Goal: Task Accomplishment & Management: Complete application form

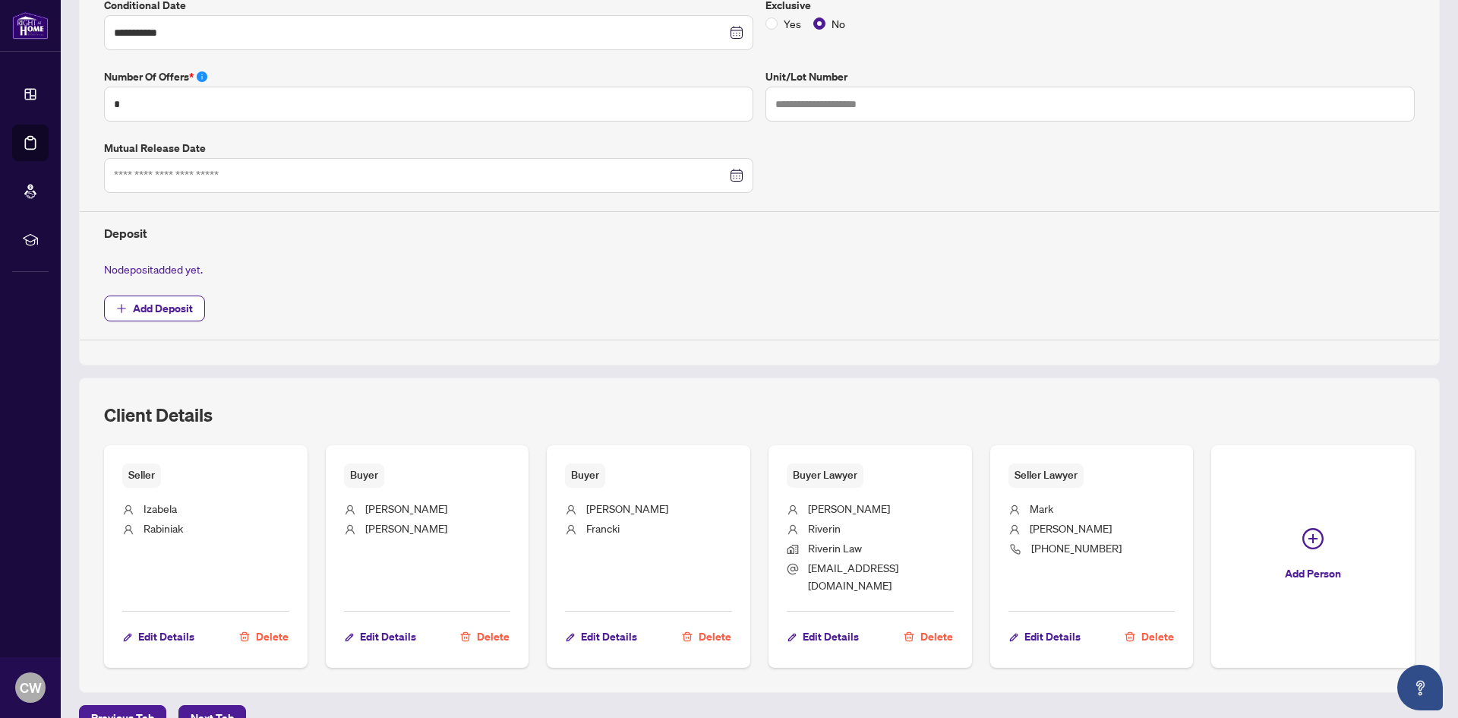
scroll to position [491, 0]
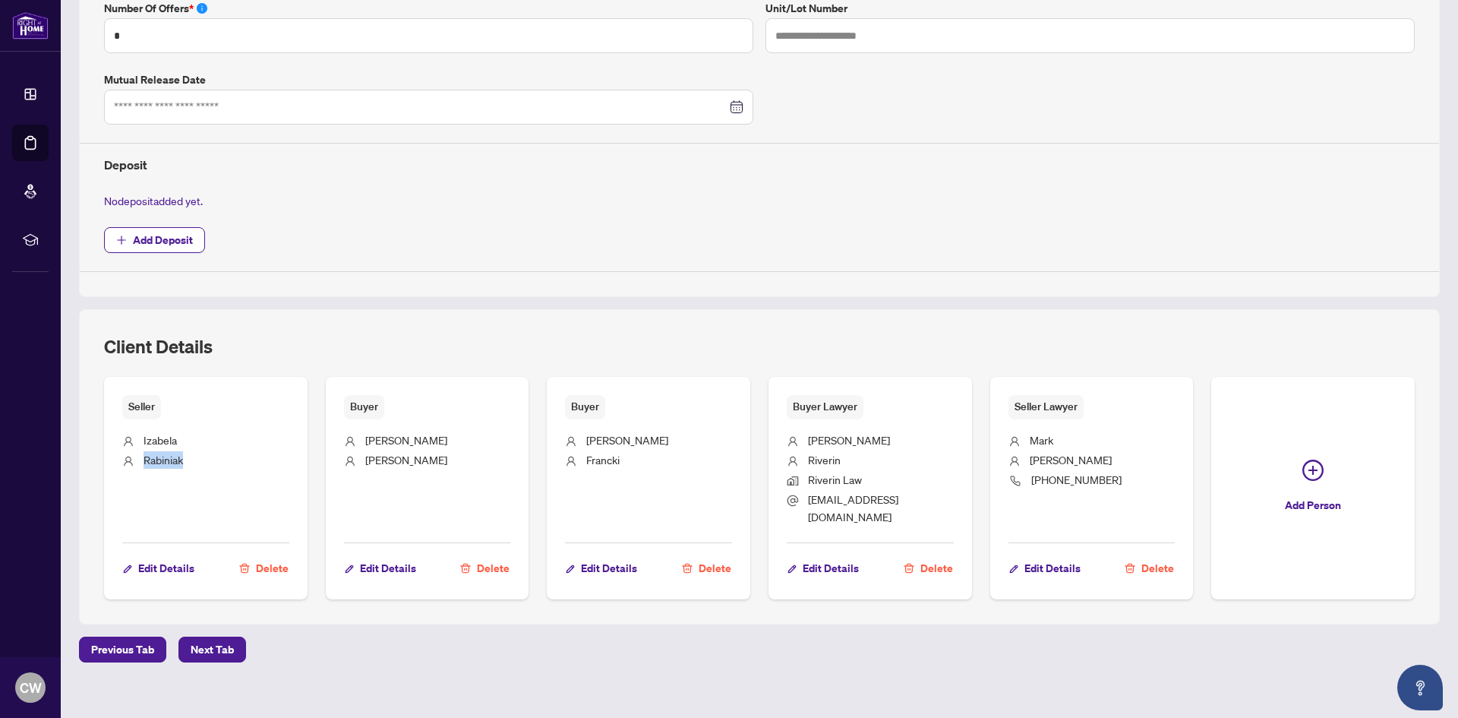
drag, startPoint x: 191, startPoint y: 459, endPoint x: 143, endPoint y: 454, distance: 48.1
click at [143, 454] on li "Rabiniak" at bounding box center [205, 461] width 167 height 20
copy span "Rabiniak"
drag, startPoint x: 803, startPoint y: 437, endPoint x: 927, endPoint y: 500, distance: 138.9
click at [927, 500] on ul "Marie Riverin Riverin Law info@riverinlawfirm.com" at bounding box center [870, 475] width 167 height 113
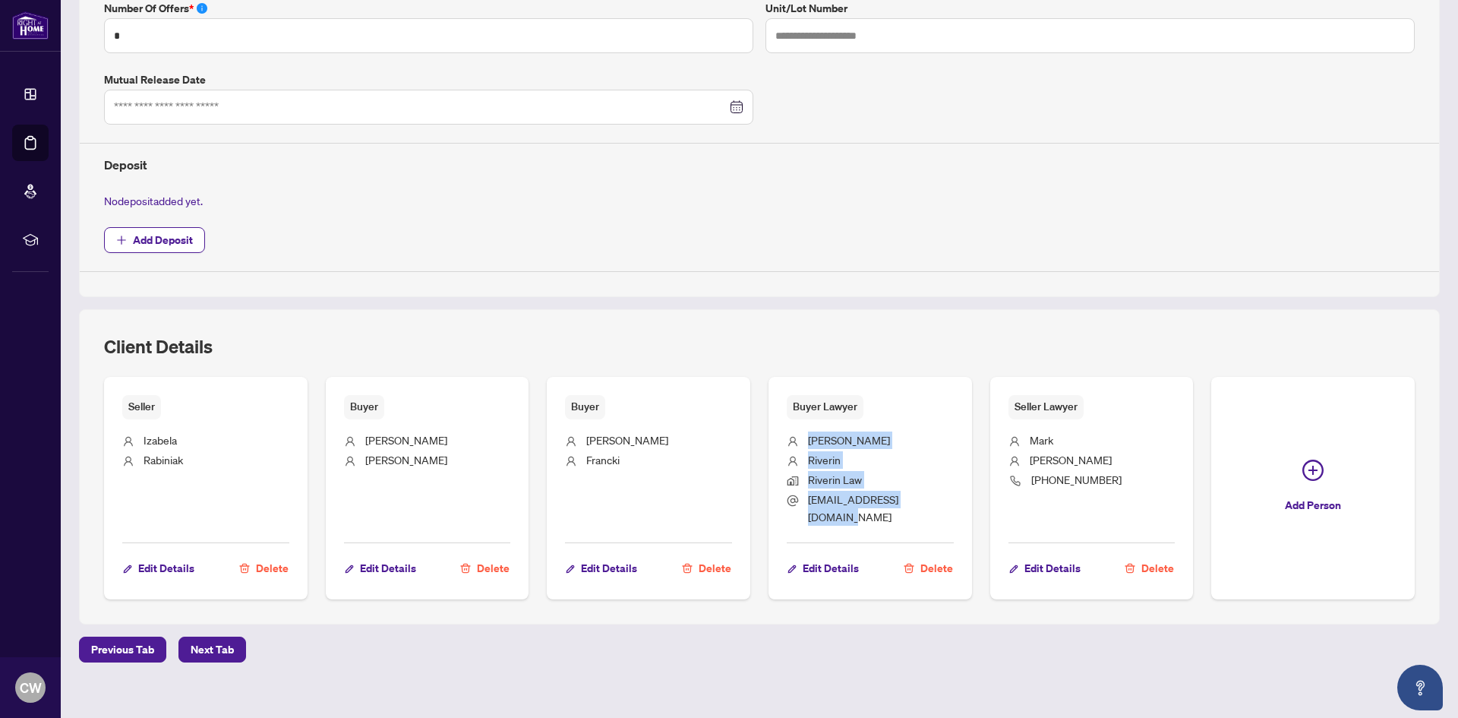
copy ul "Marie Riverin Riverin Law info@riverinlawfirm.com"
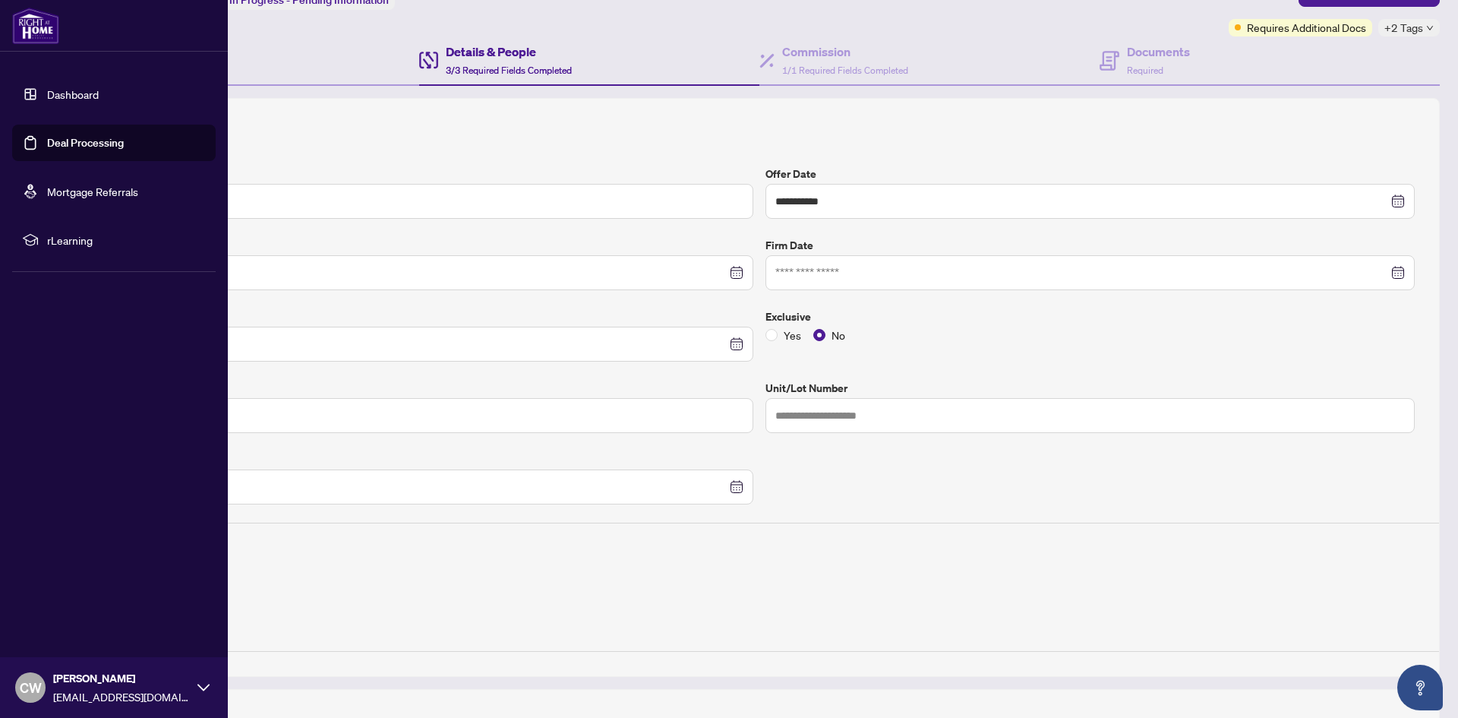
click at [47, 139] on link "Deal Processing" at bounding box center [85, 143] width 77 height 14
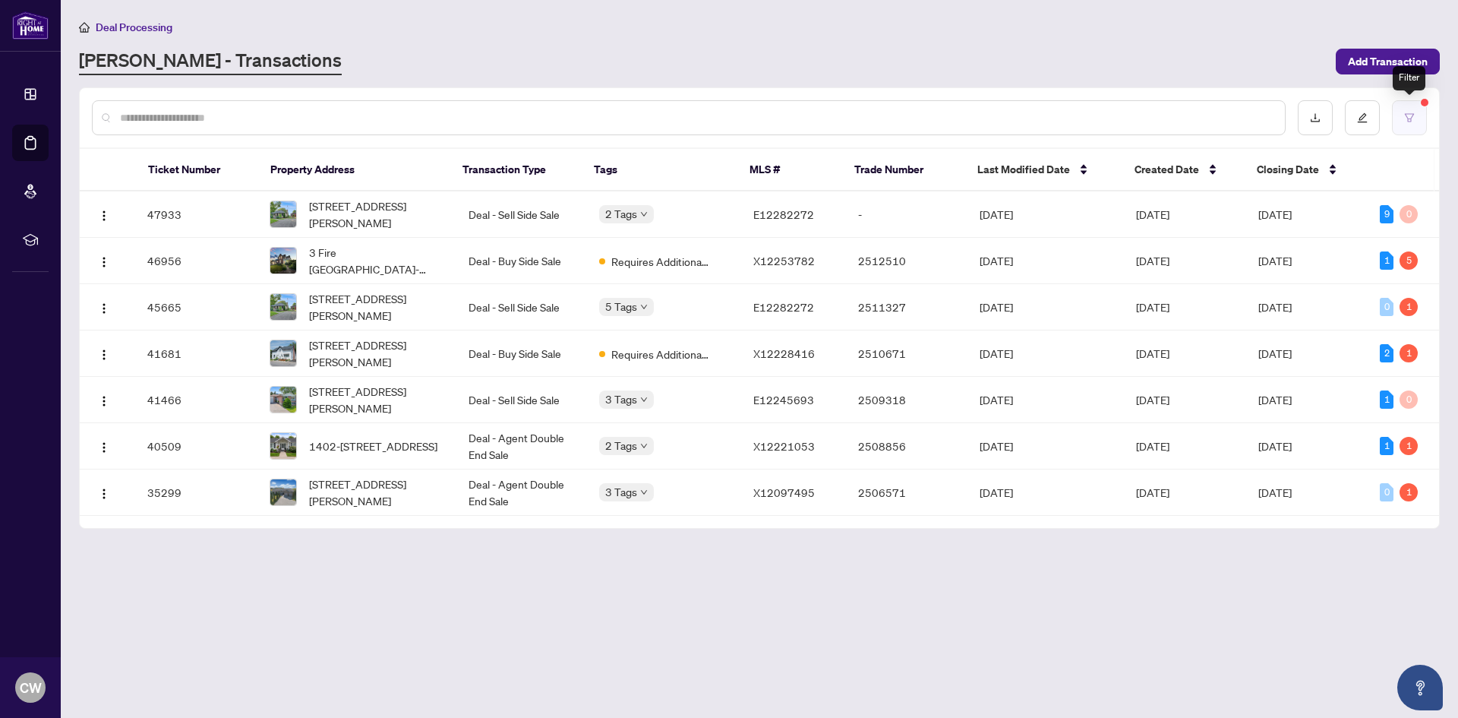
click at [1412, 112] on icon "filter" at bounding box center [1409, 117] width 11 height 11
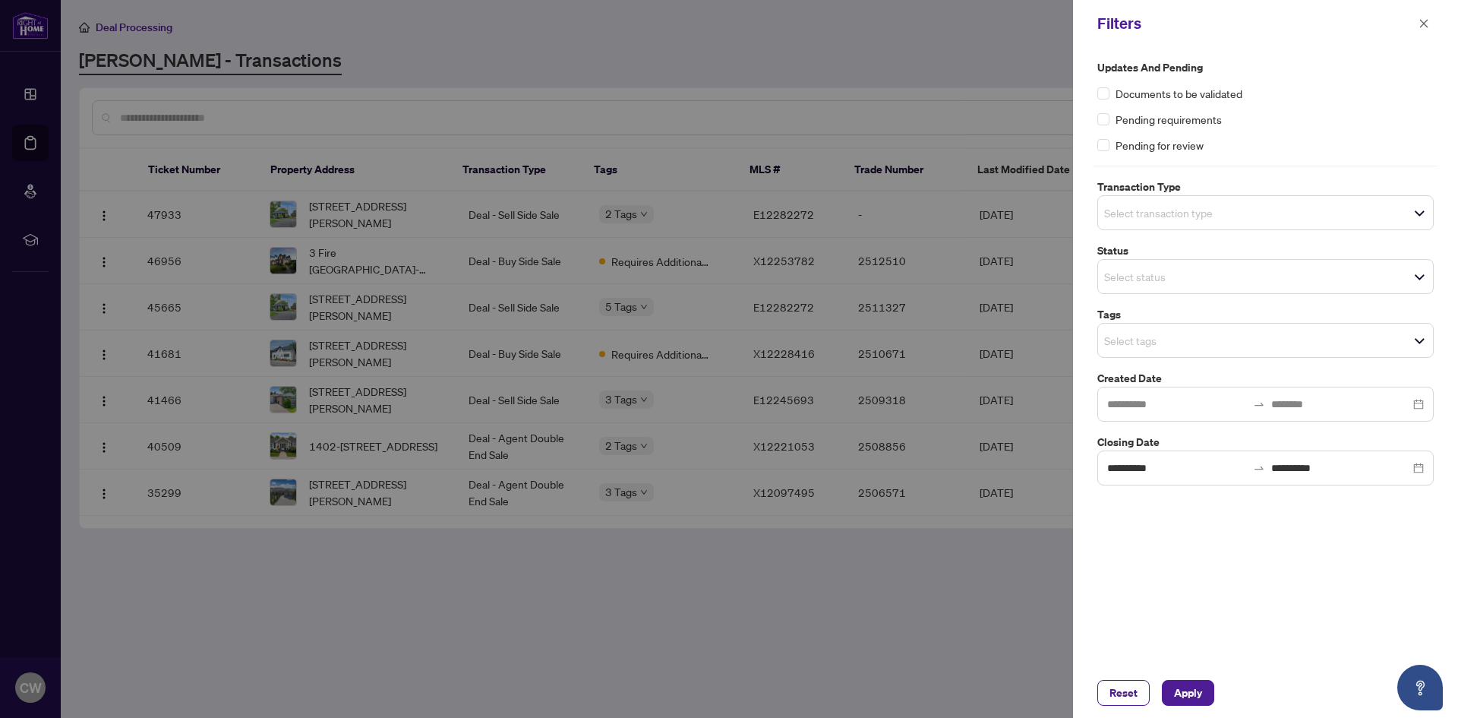
click at [1134, 212] on input "search" at bounding box center [1157, 213] width 106 height 18
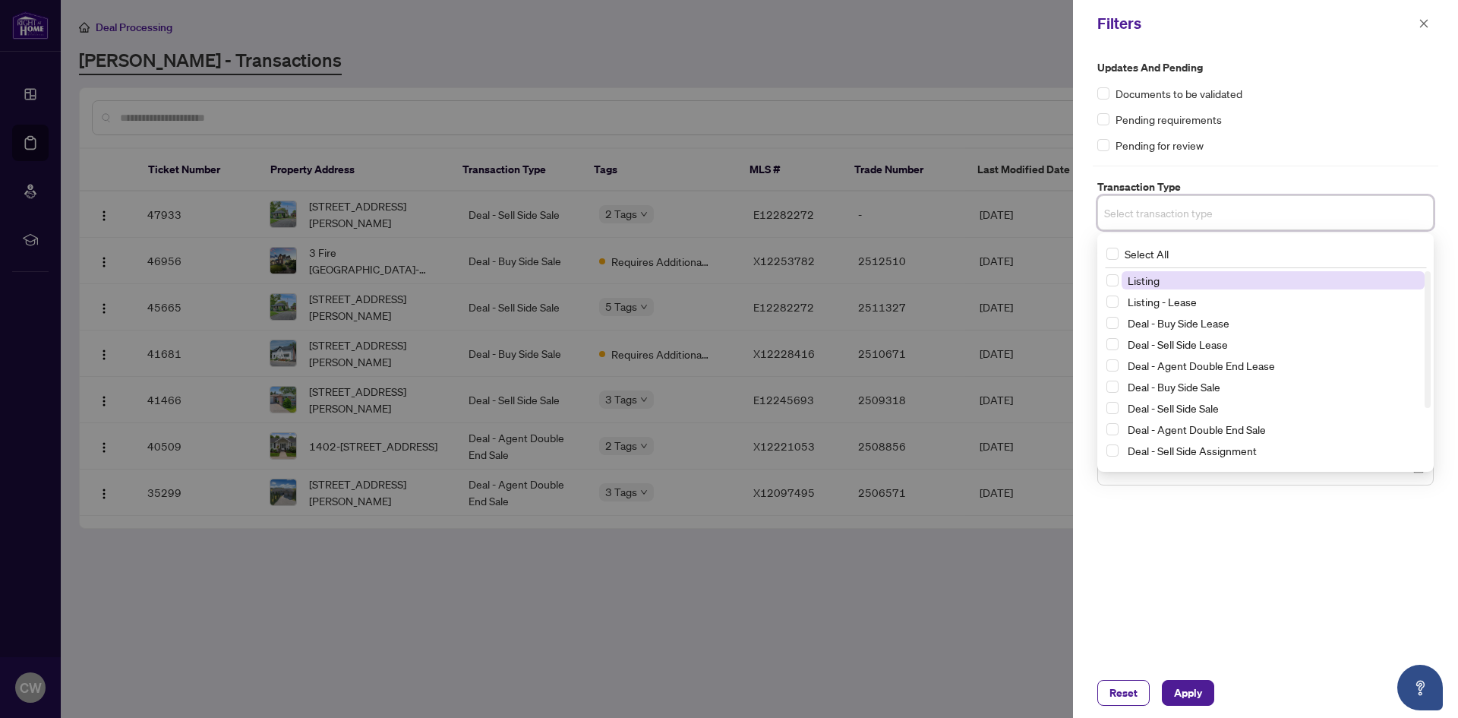
click at [1144, 281] on span "Listing" at bounding box center [1144, 280] width 32 height 14
click at [1169, 693] on button "Apply" at bounding box center [1188, 693] width 52 height 26
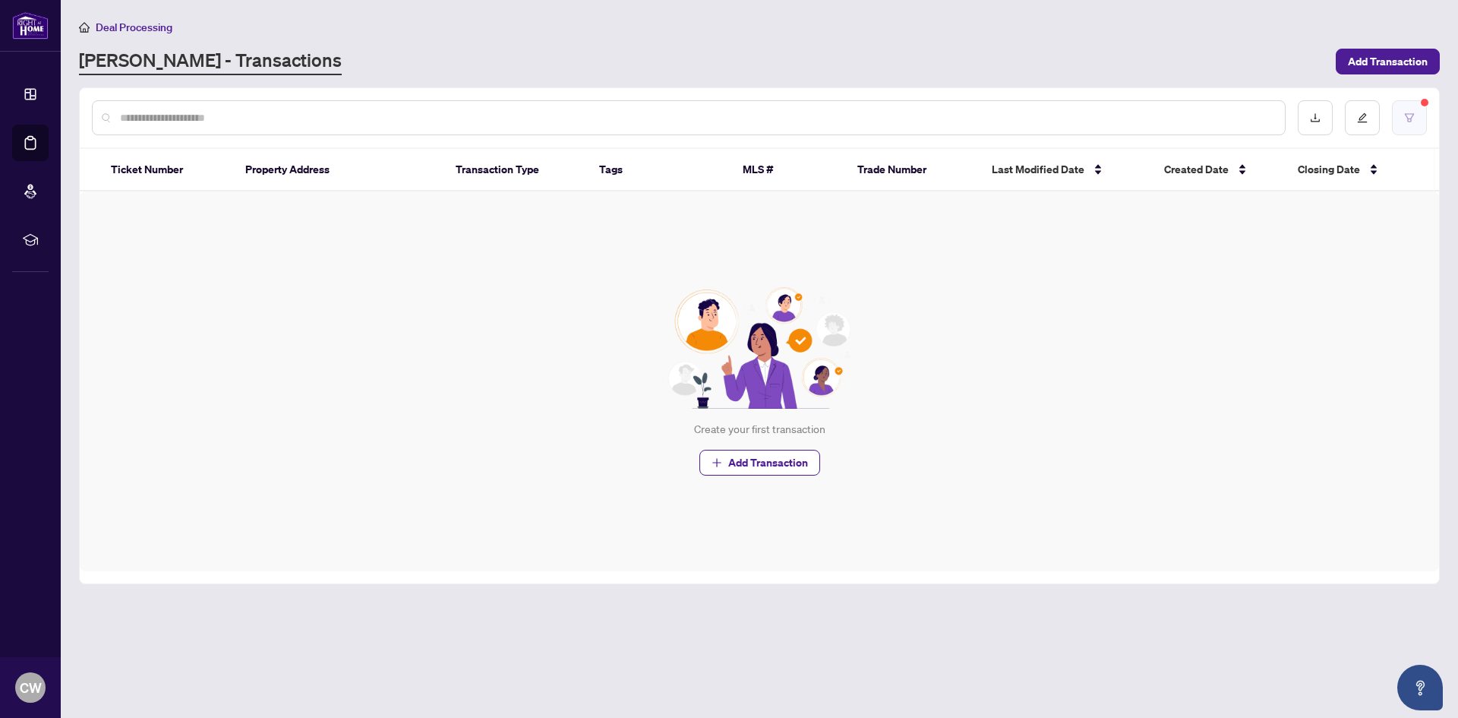
click at [1399, 117] on button "button" at bounding box center [1409, 117] width 35 height 35
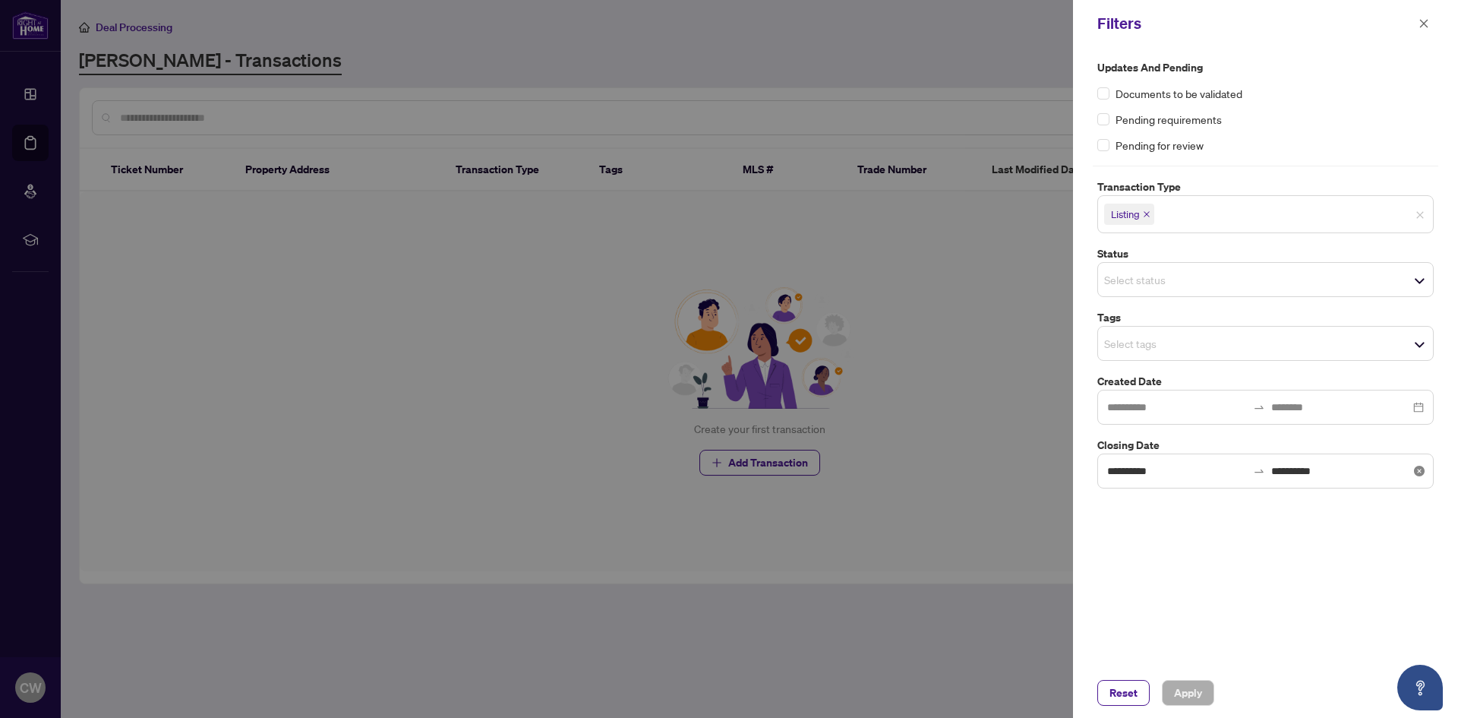
click at [1422, 474] on icon "close-circle" at bounding box center [1419, 470] width 11 height 11
click at [1178, 702] on span "Apply" at bounding box center [1188, 692] width 28 height 24
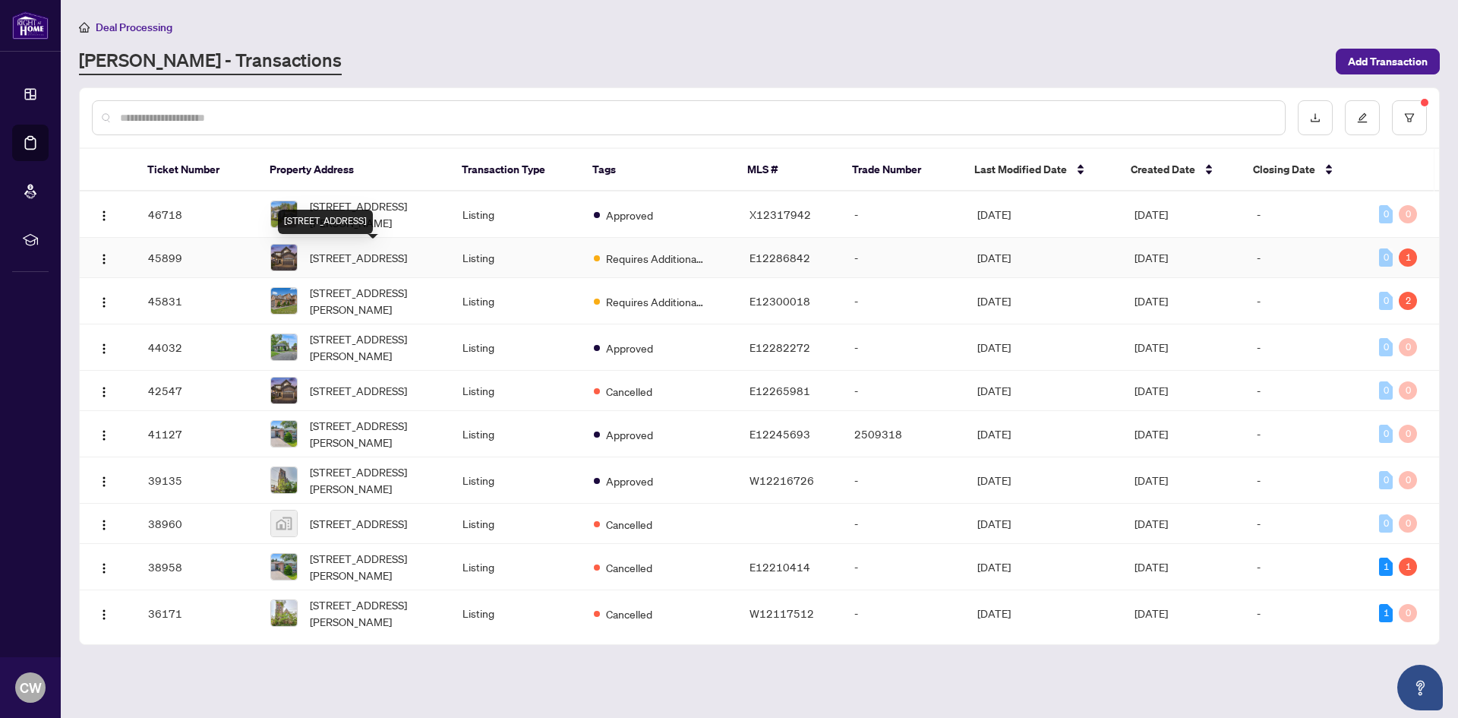
click at [392, 254] on span "[STREET_ADDRESS]" at bounding box center [358, 257] width 97 height 17
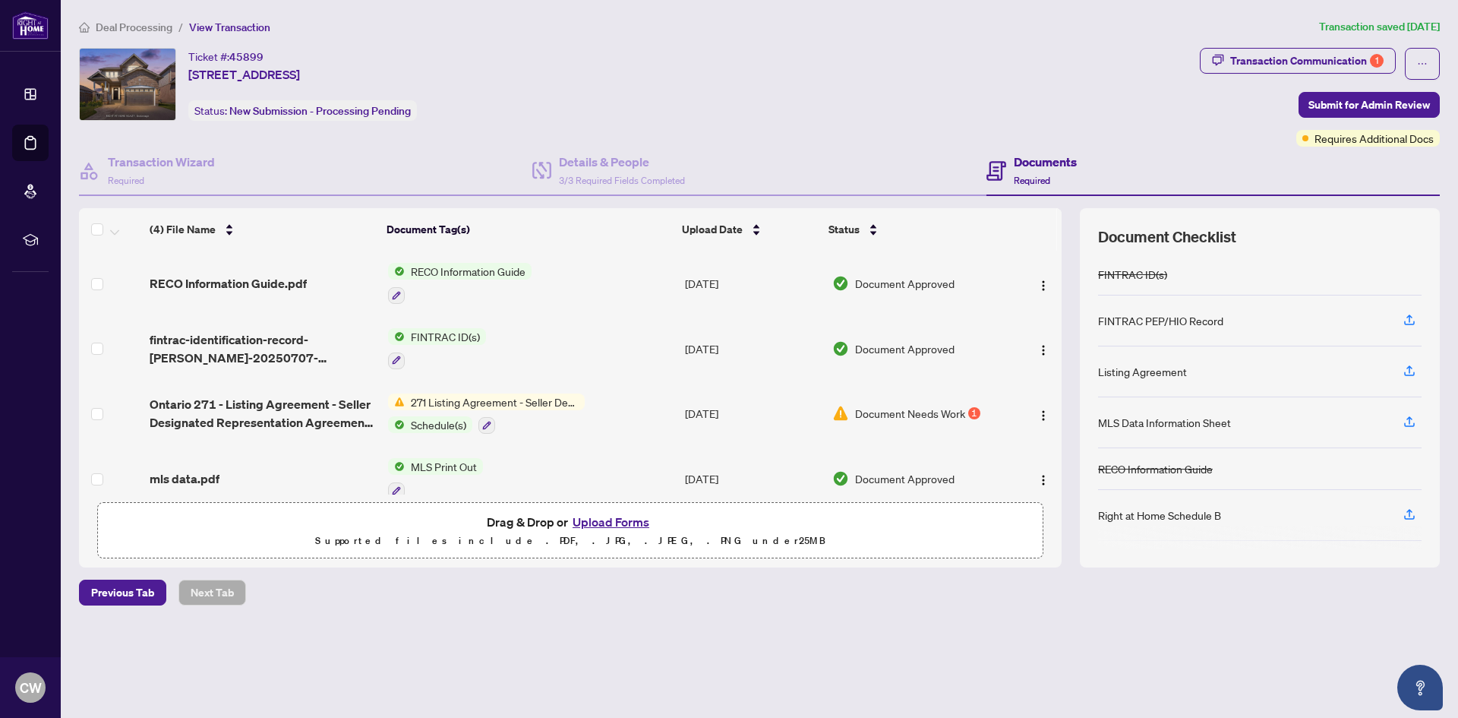
click at [604, 522] on button "Upload Forms" at bounding box center [611, 522] width 86 height 20
click at [439, 400] on span "271 Listing Agreement - Seller Designated Representation Agreement Authority to…" at bounding box center [495, 401] width 180 height 17
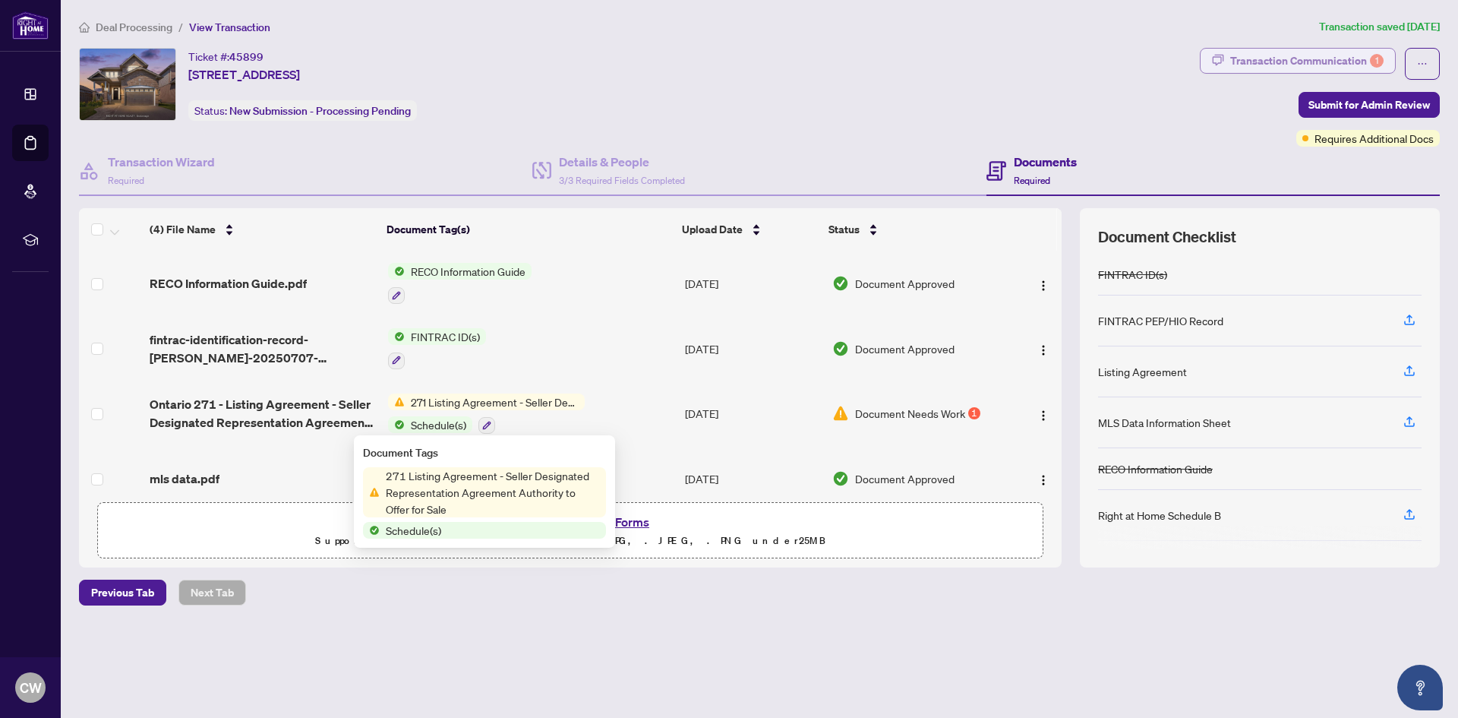
click at [1314, 59] on div "Transaction Communication 1" at bounding box center [1306, 61] width 153 height 24
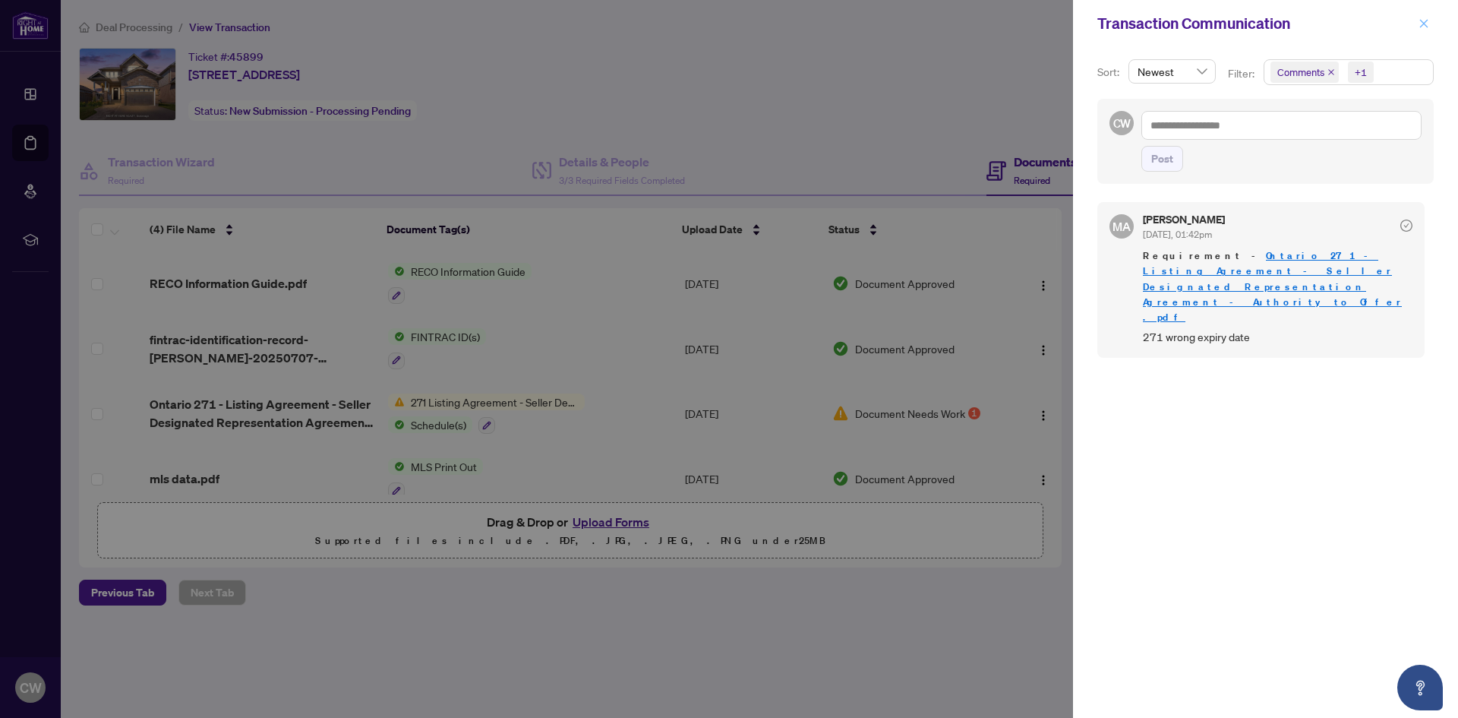
click at [1425, 28] on icon "close" at bounding box center [1423, 23] width 11 height 11
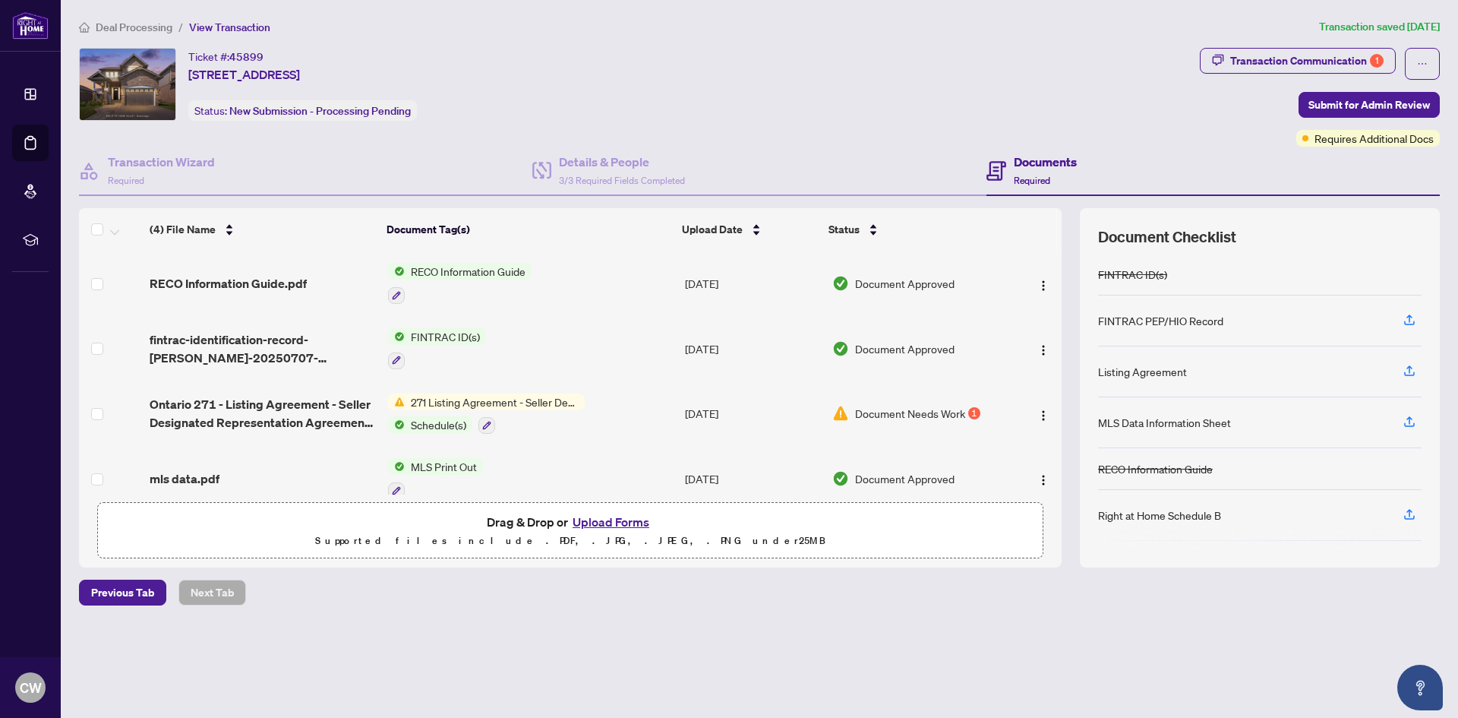
click at [627, 522] on button "Upload Forms" at bounding box center [611, 522] width 86 height 20
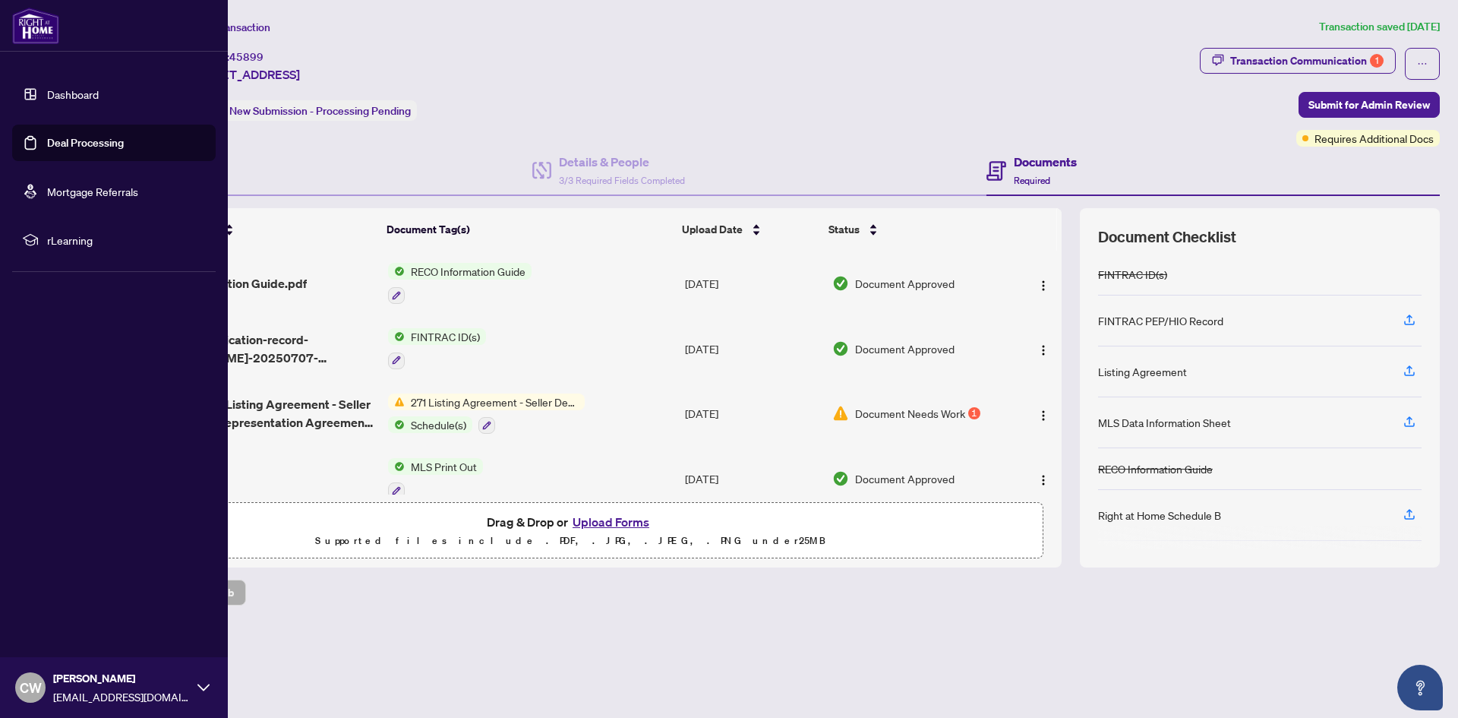
click at [47, 137] on link "Deal Processing" at bounding box center [85, 143] width 77 height 14
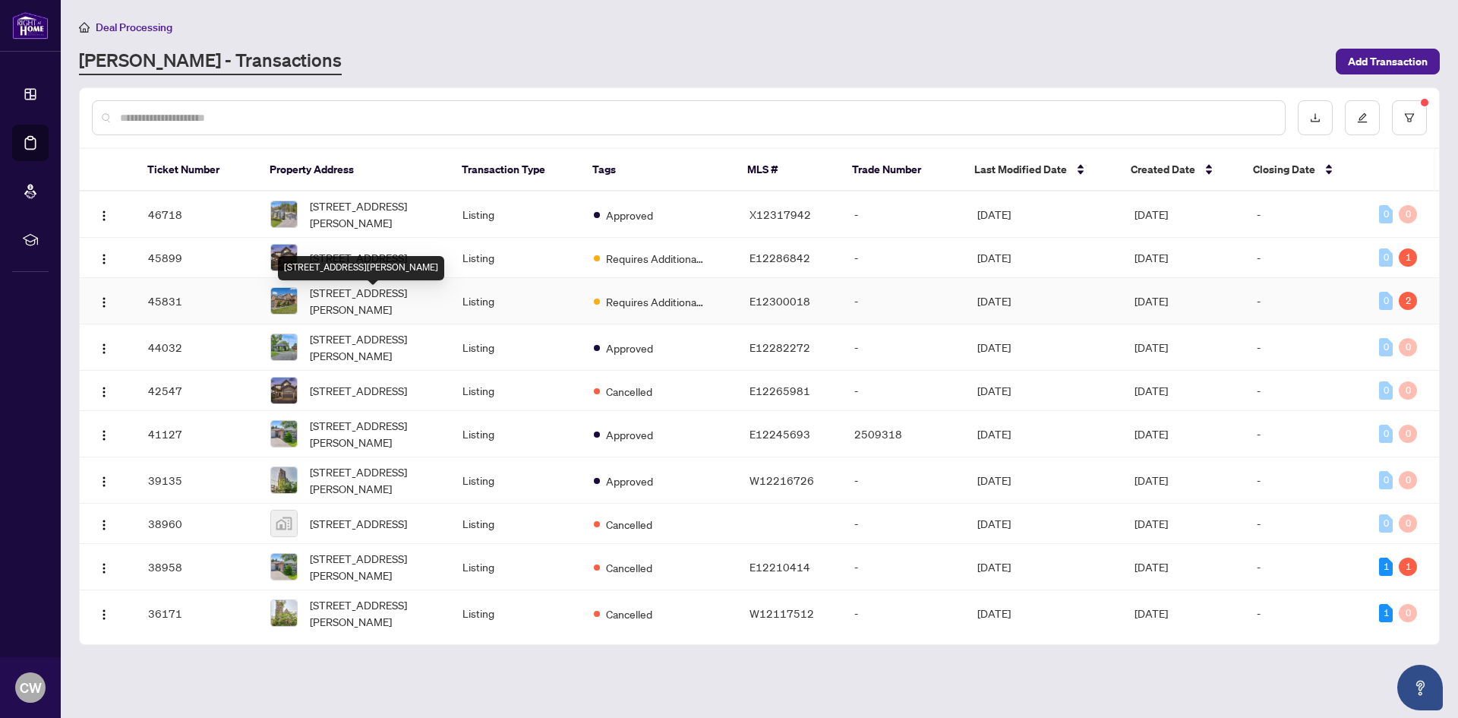
click at [398, 305] on span "[STREET_ADDRESS][PERSON_NAME]" at bounding box center [374, 300] width 128 height 33
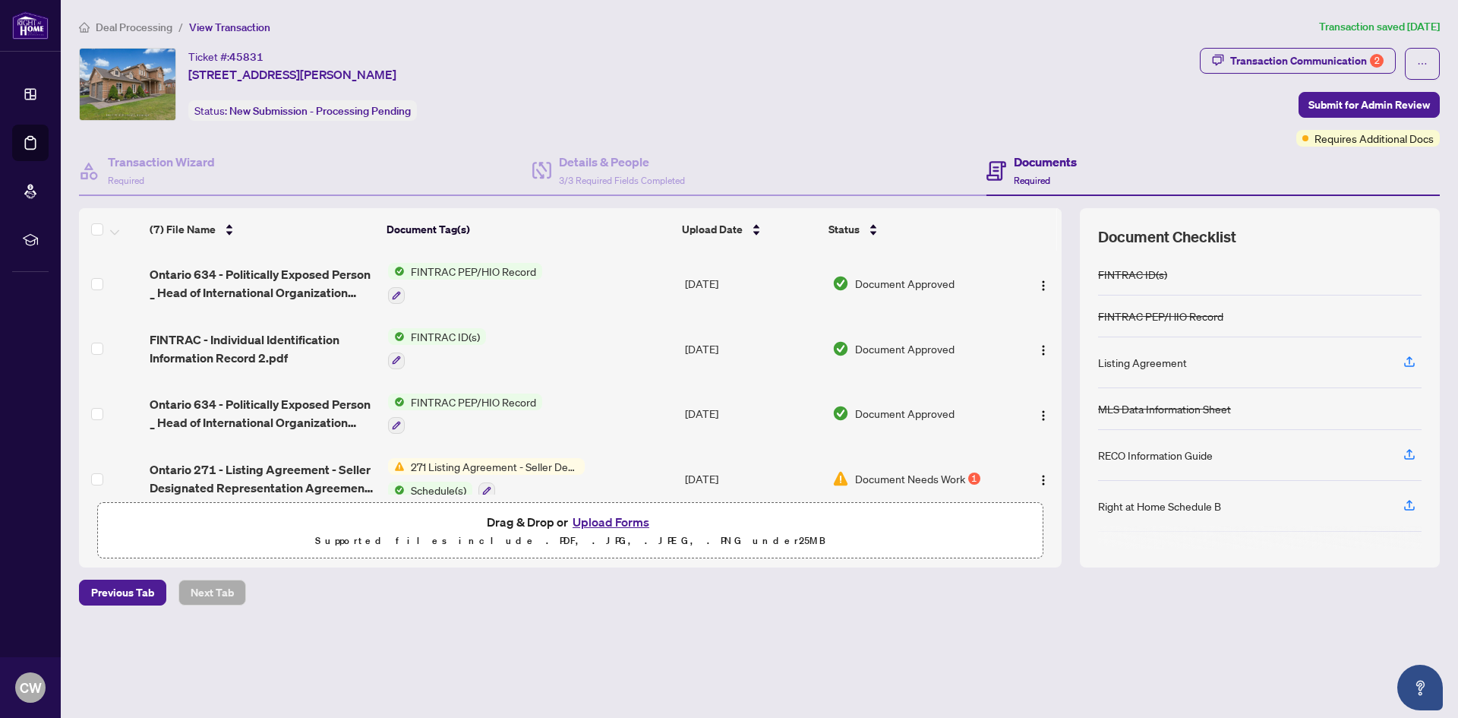
click at [601, 521] on button "Upload Forms" at bounding box center [611, 522] width 86 height 20
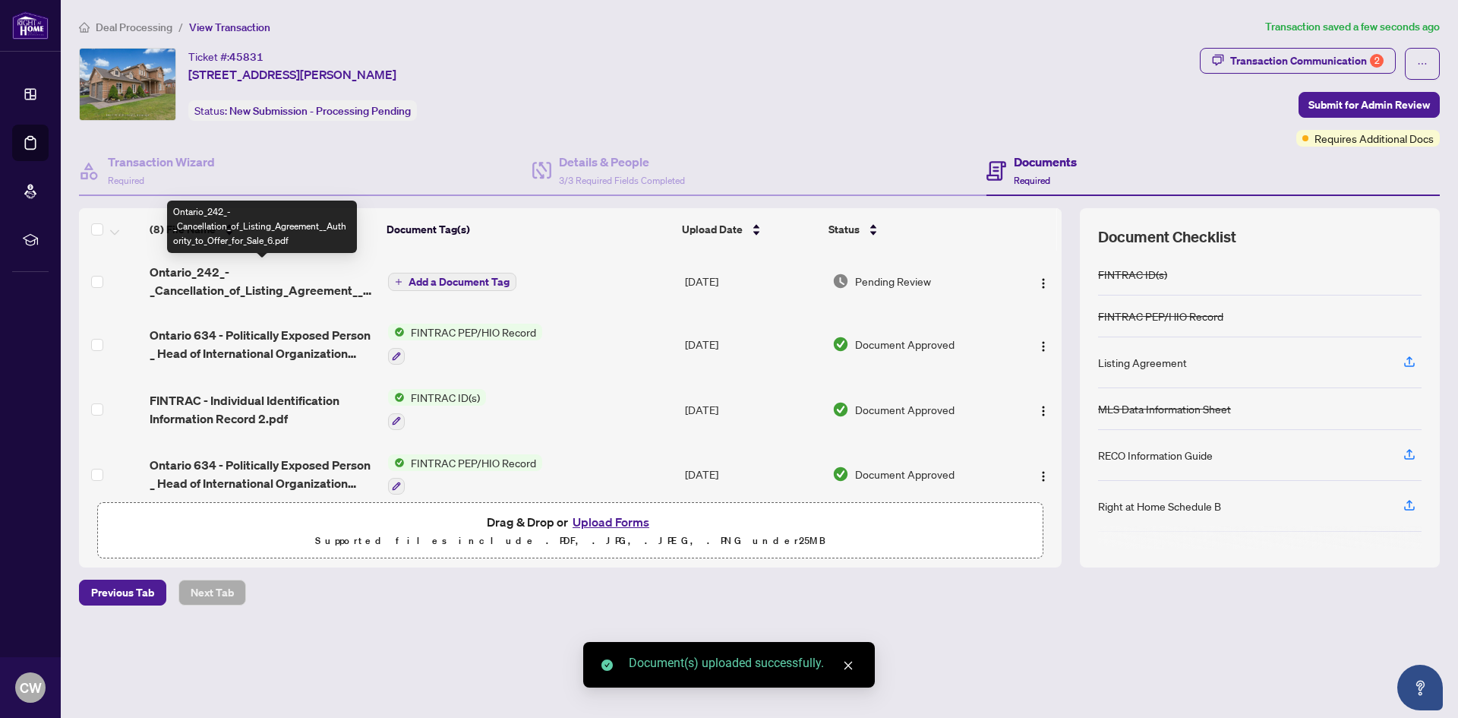
click at [287, 290] on span "Ontario_242_-_Cancellation_of_Listing_Agreement__Authority_to_Offer_for_Sale_6.…" at bounding box center [263, 281] width 226 height 36
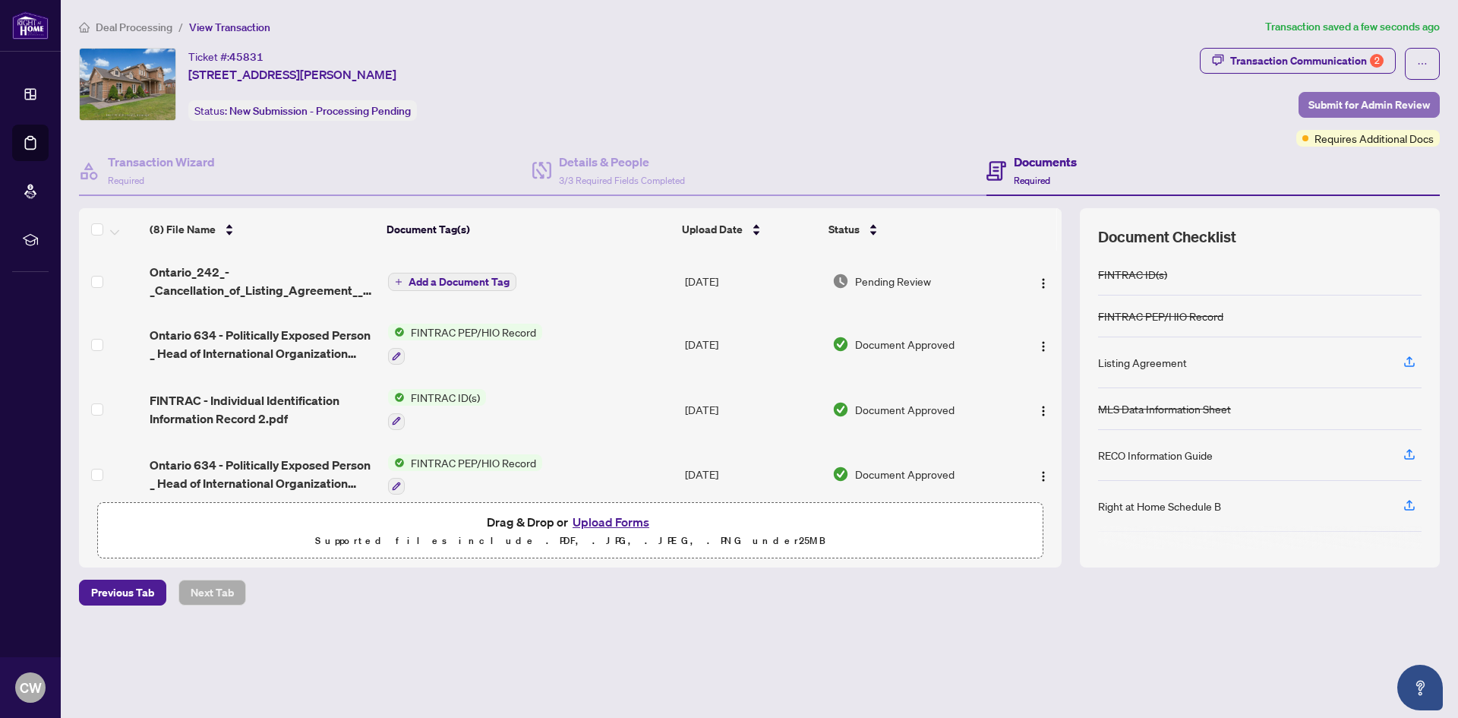
click at [1382, 108] on span "Submit for Admin Review" at bounding box center [1368, 105] width 121 height 24
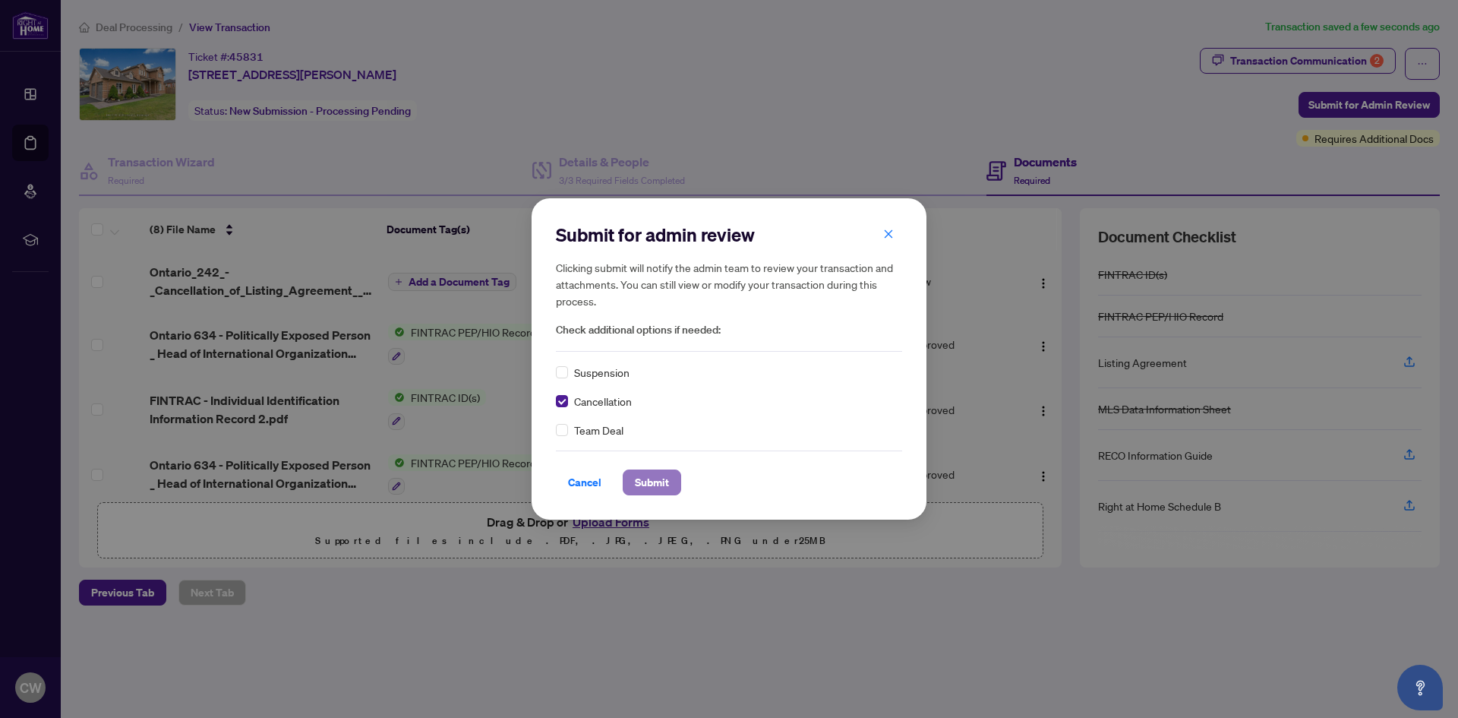
click at [646, 481] on span "Submit" at bounding box center [652, 482] width 34 height 24
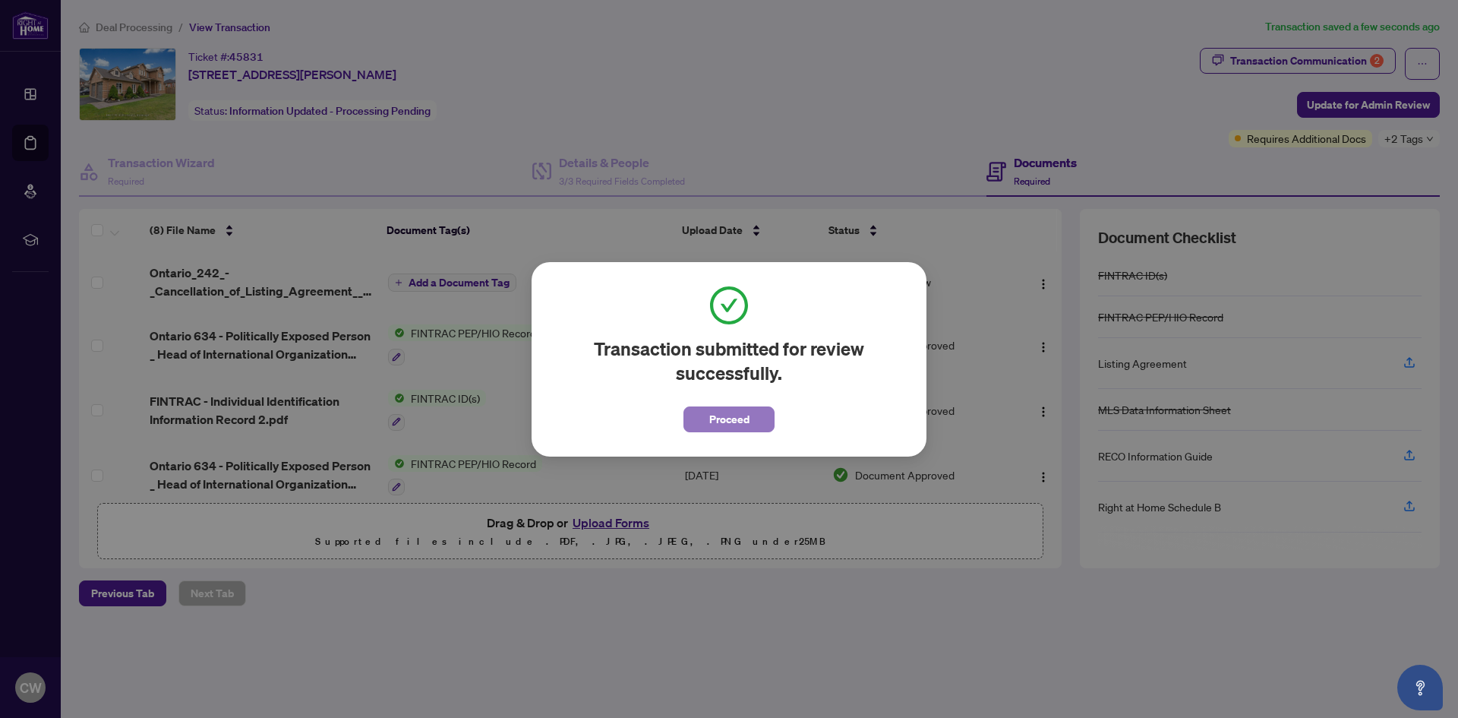
click at [717, 421] on span "Proceed" at bounding box center [729, 419] width 40 height 24
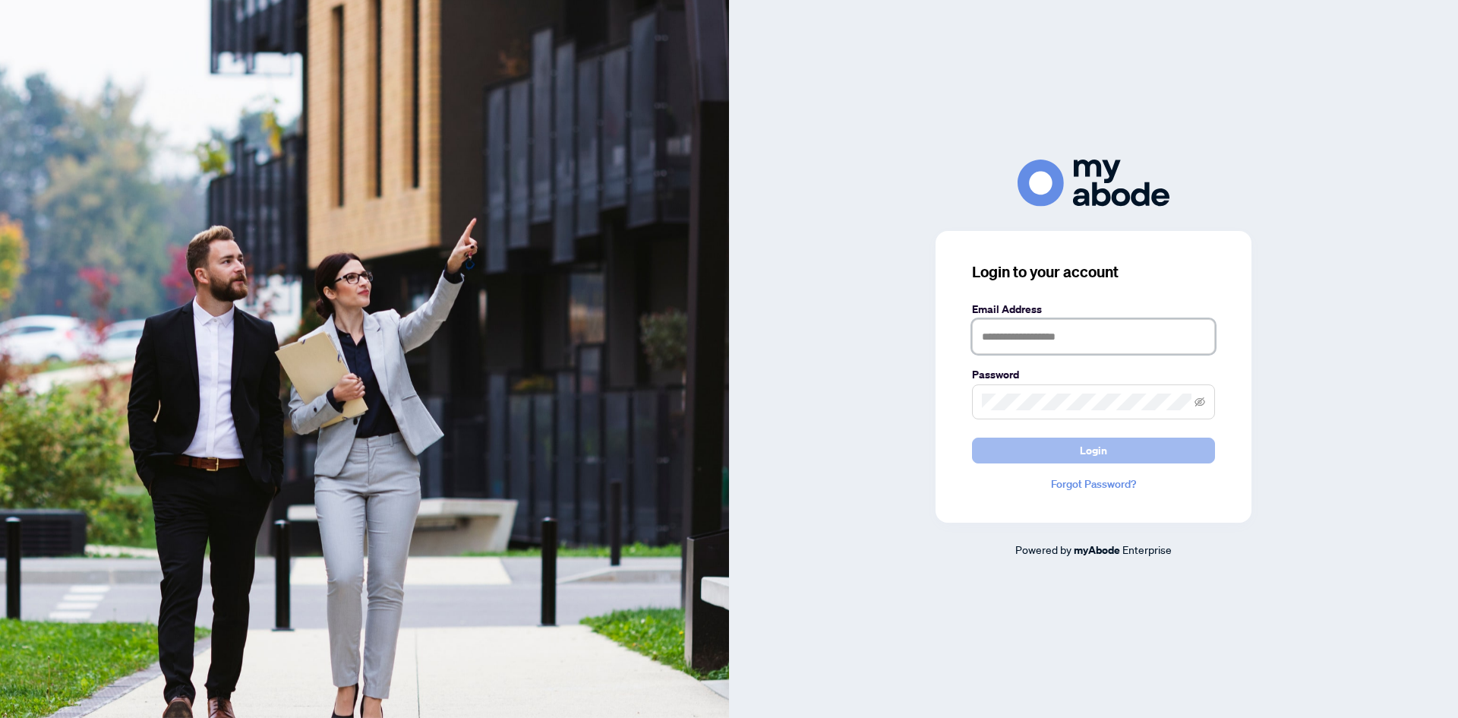
type input "**********"
click at [1104, 456] on span "Login" at bounding box center [1093, 450] width 27 height 24
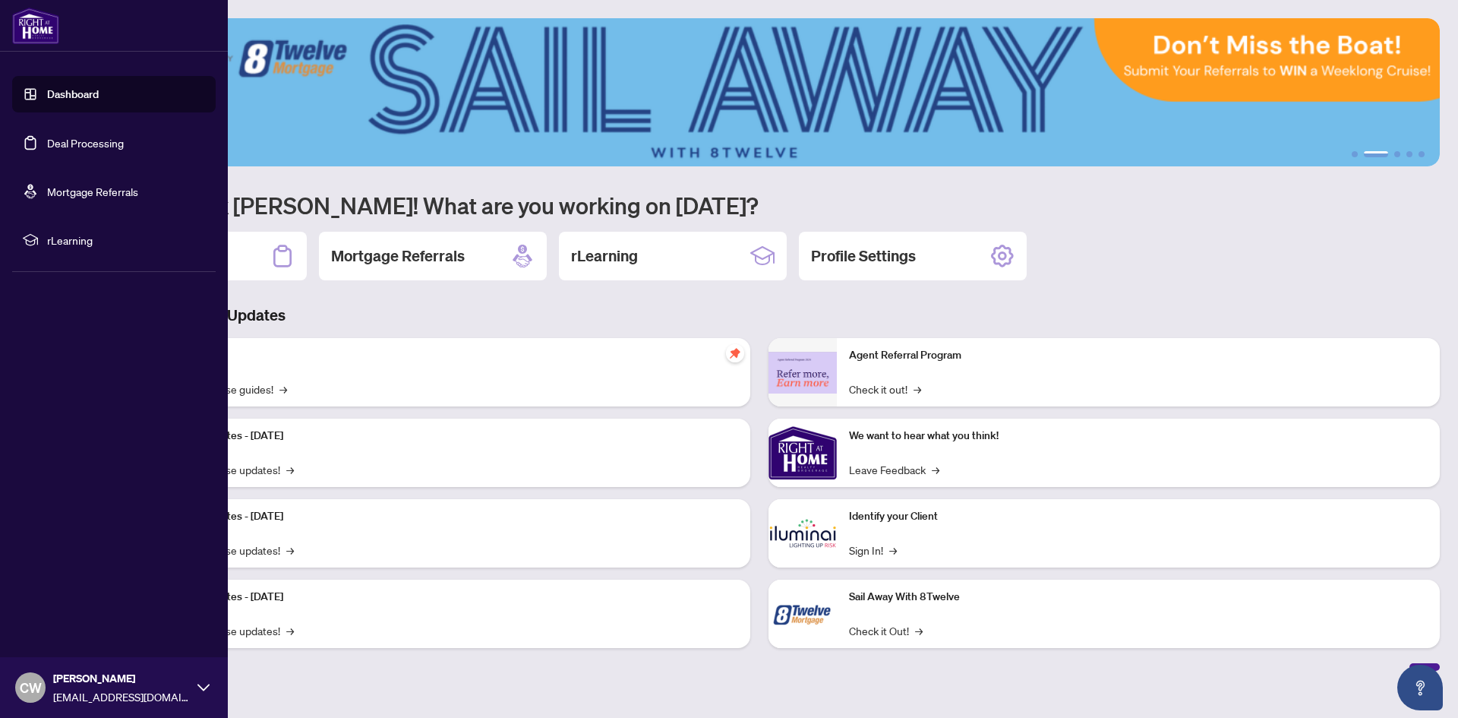
click at [58, 136] on link "Deal Processing" at bounding box center [85, 143] width 77 height 14
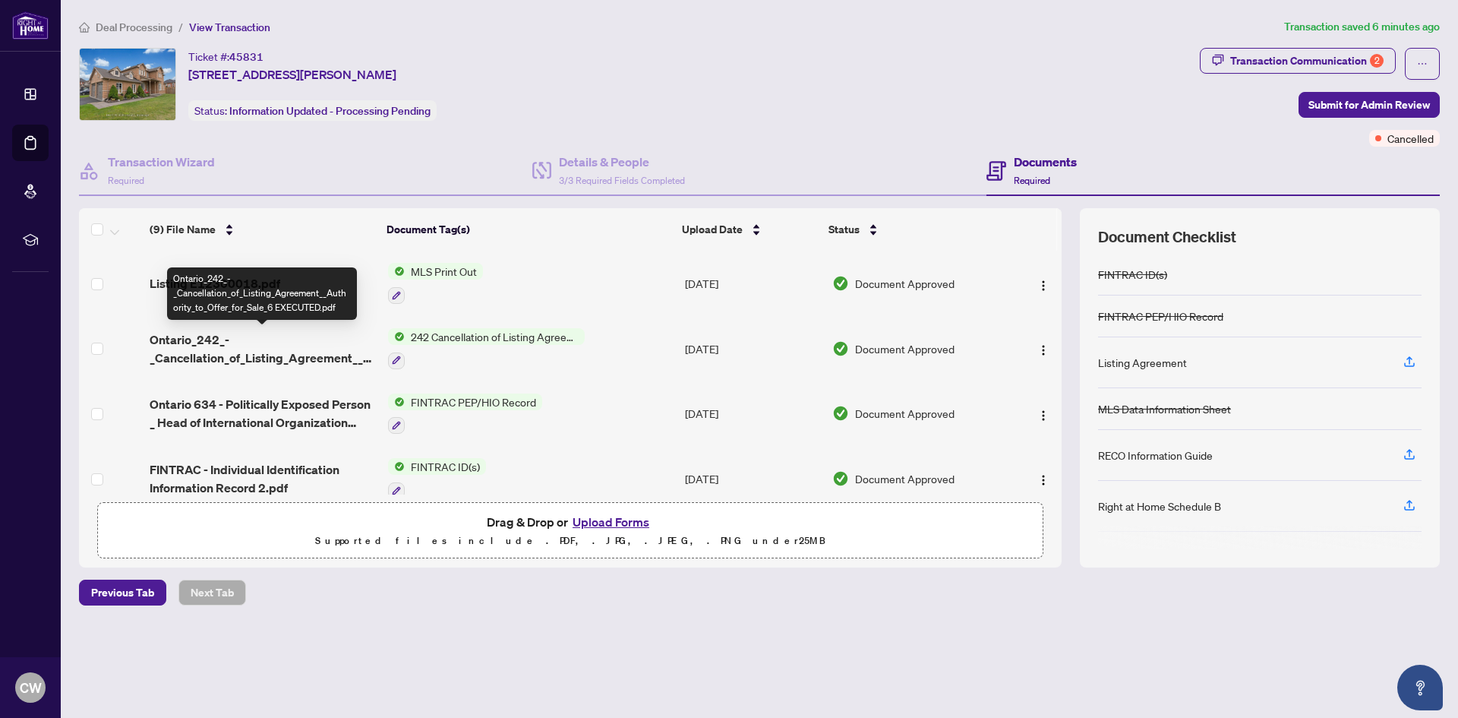
click at [286, 355] on span "Ontario_242_-_Cancellation_of_Listing_Agreement__Authority_to_Offer_for_Sale_6 …" at bounding box center [263, 348] width 226 height 36
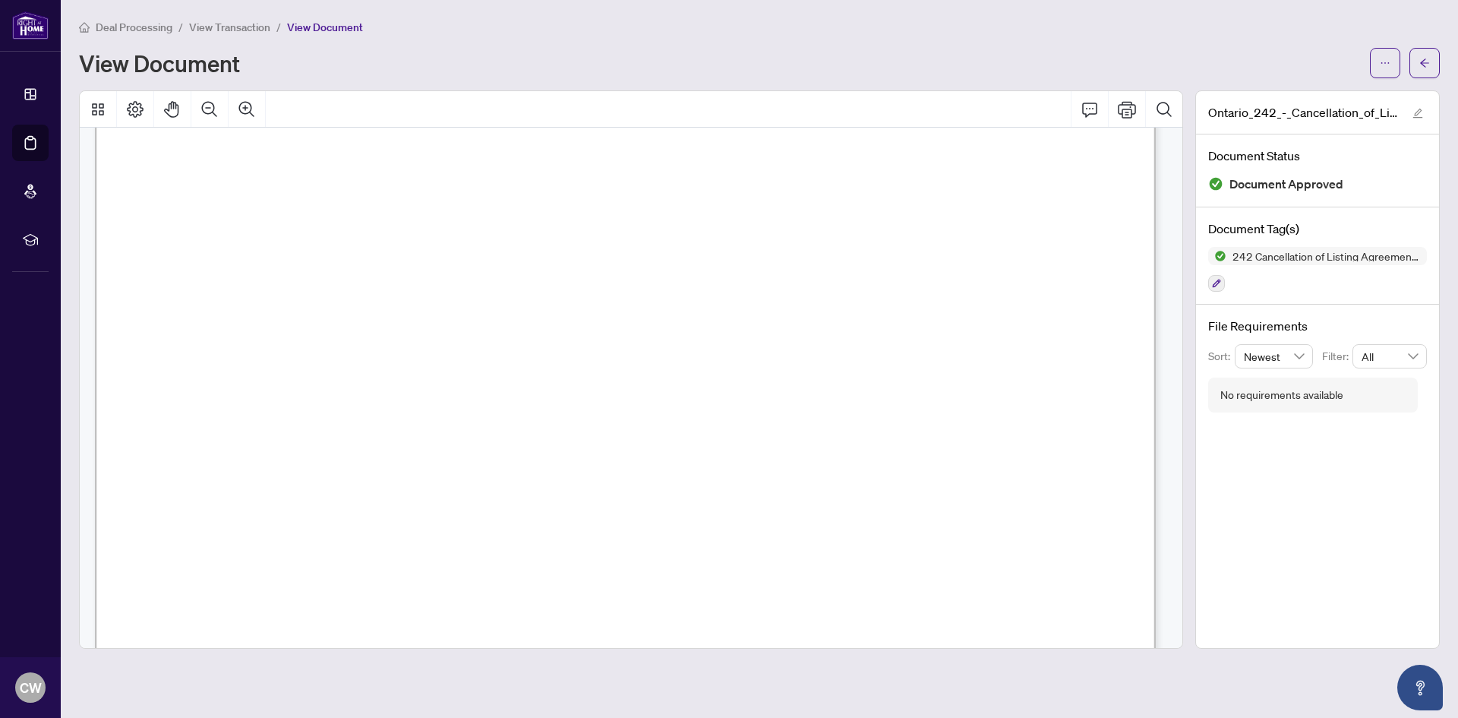
scroll to position [380, 0]
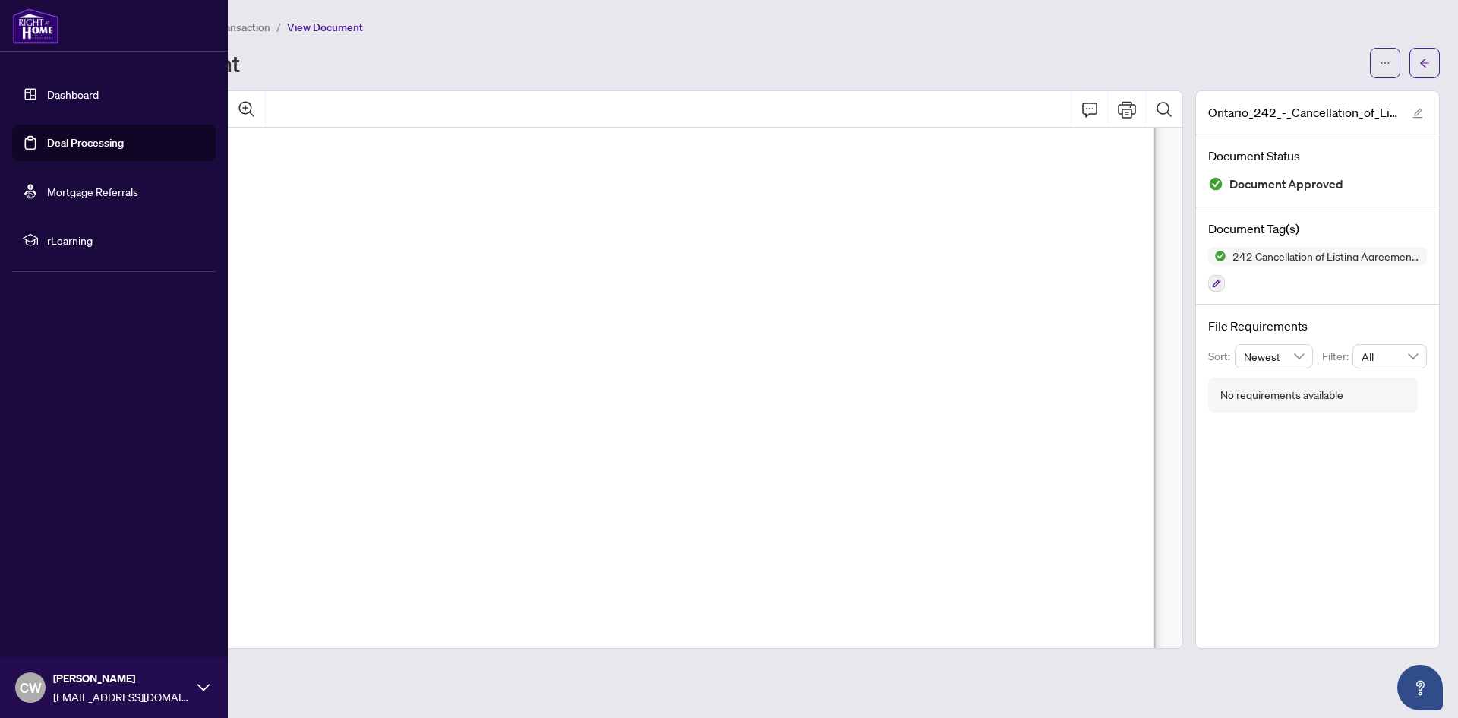
click at [47, 147] on link "Deal Processing" at bounding box center [85, 143] width 77 height 14
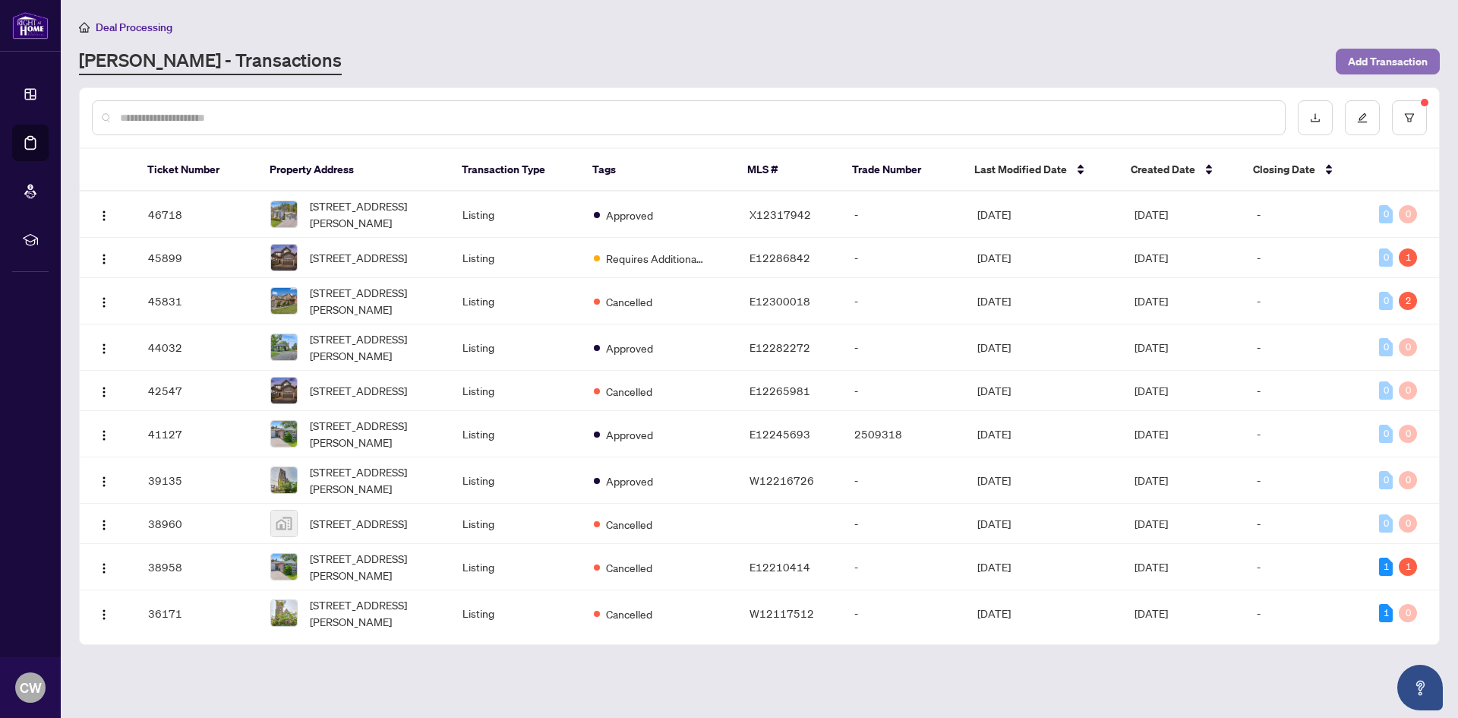
click at [1368, 72] on span "Add Transaction" at bounding box center [1388, 61] width 80 height 24
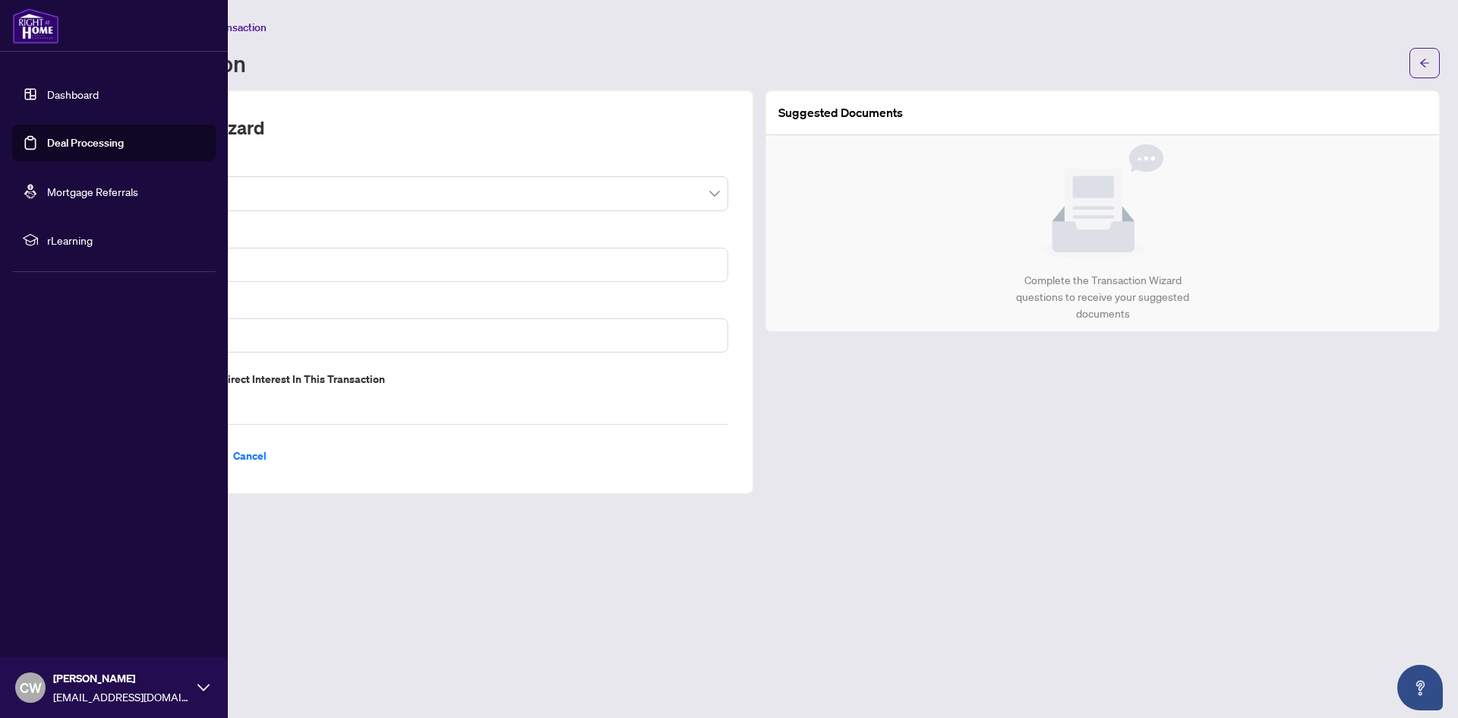
click at [47, 143] on link "Deal Processing" at bounding box center [85, 143] width 77 height 14
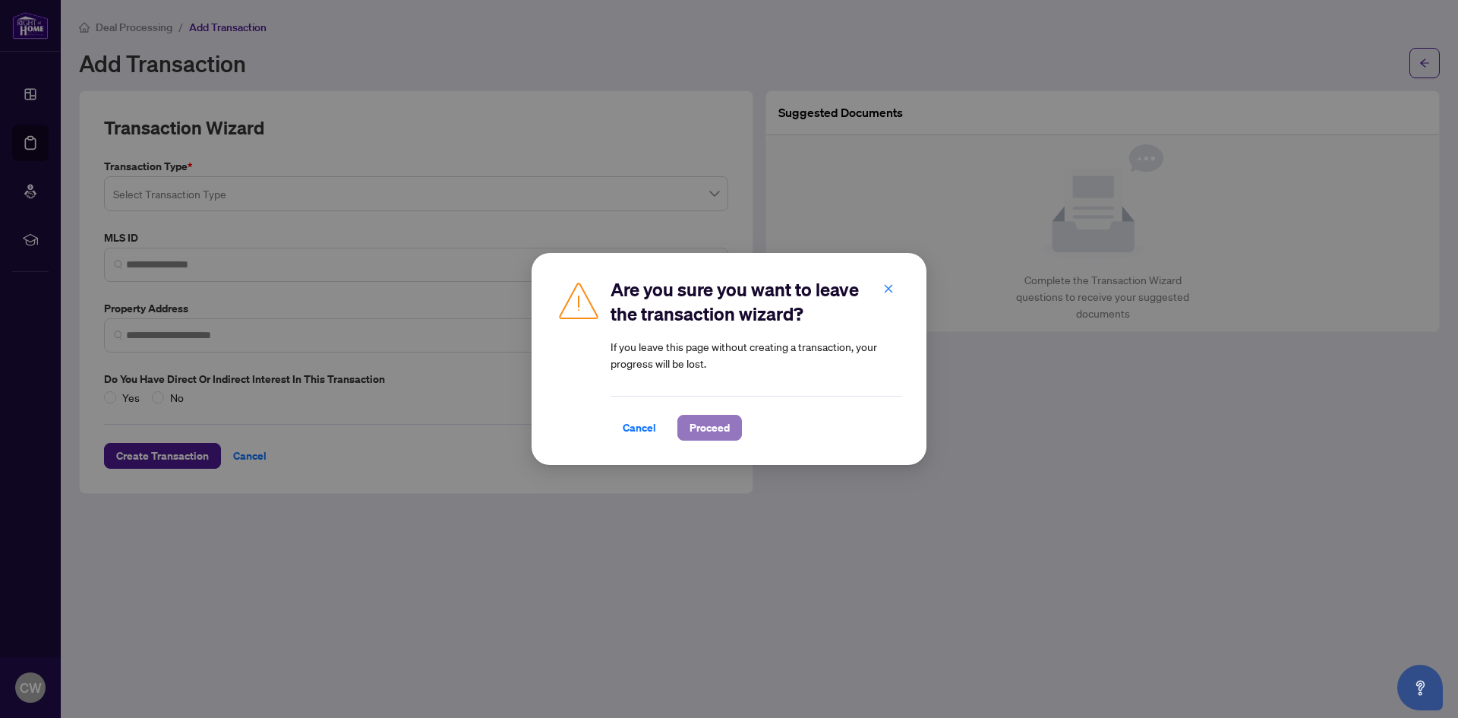
click at [712, 430] on span "Proceed" at bounding box center [709, 427] width 40 height 24
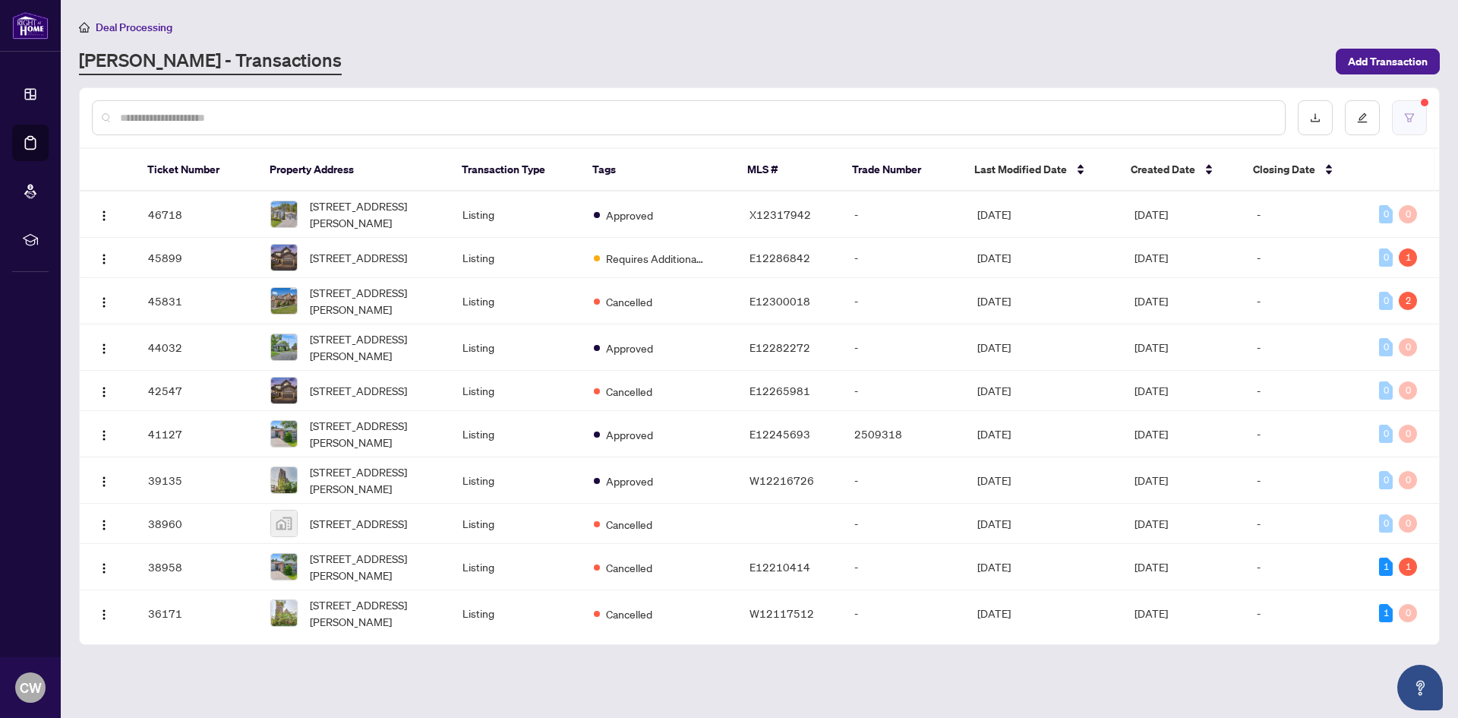
click at [1404, 111] on button "button" at bounding box center [1409, 117] width 35 height 35
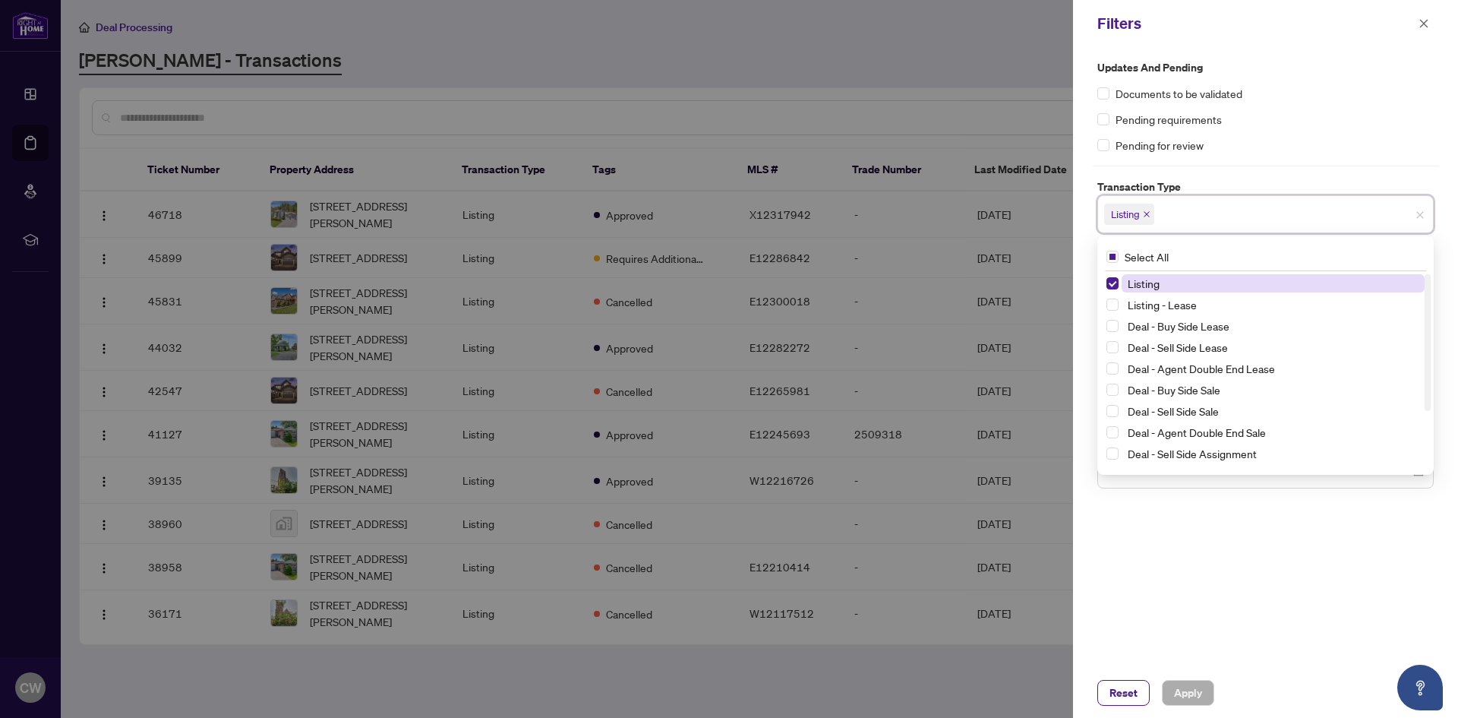
click at [1169, 218] on input "search" at bounding box center [1210, 214] width 106 height 18
click at [1191, 392] on span "Deal - Buy Side Sale" at bounding box center [1174, 390] width 93 height 14
click at [1180, 698] on span "Apply" at bounding box center [1188, 692] width 28 height 24
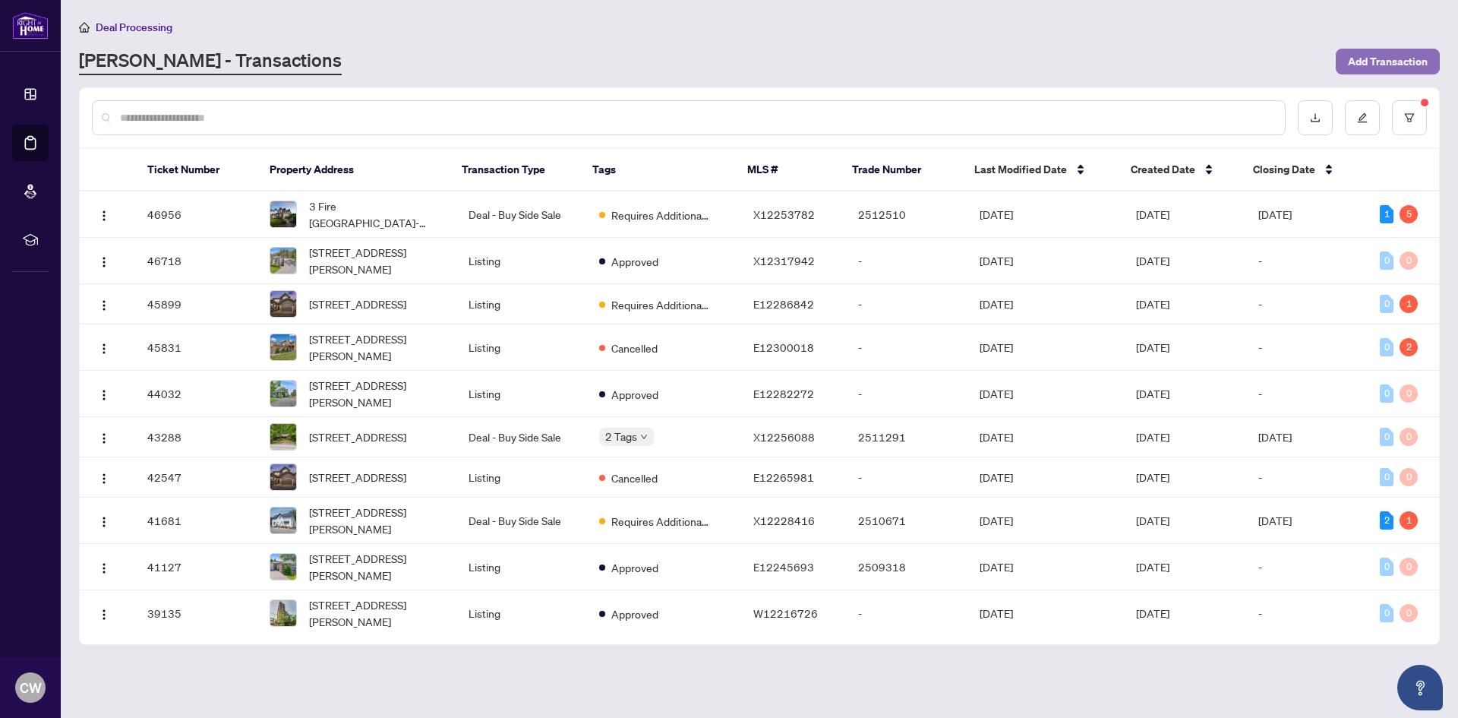
click at [1365, 55] on span "Add Transaction" at bounding box center [1388, 61] width 80 height 24
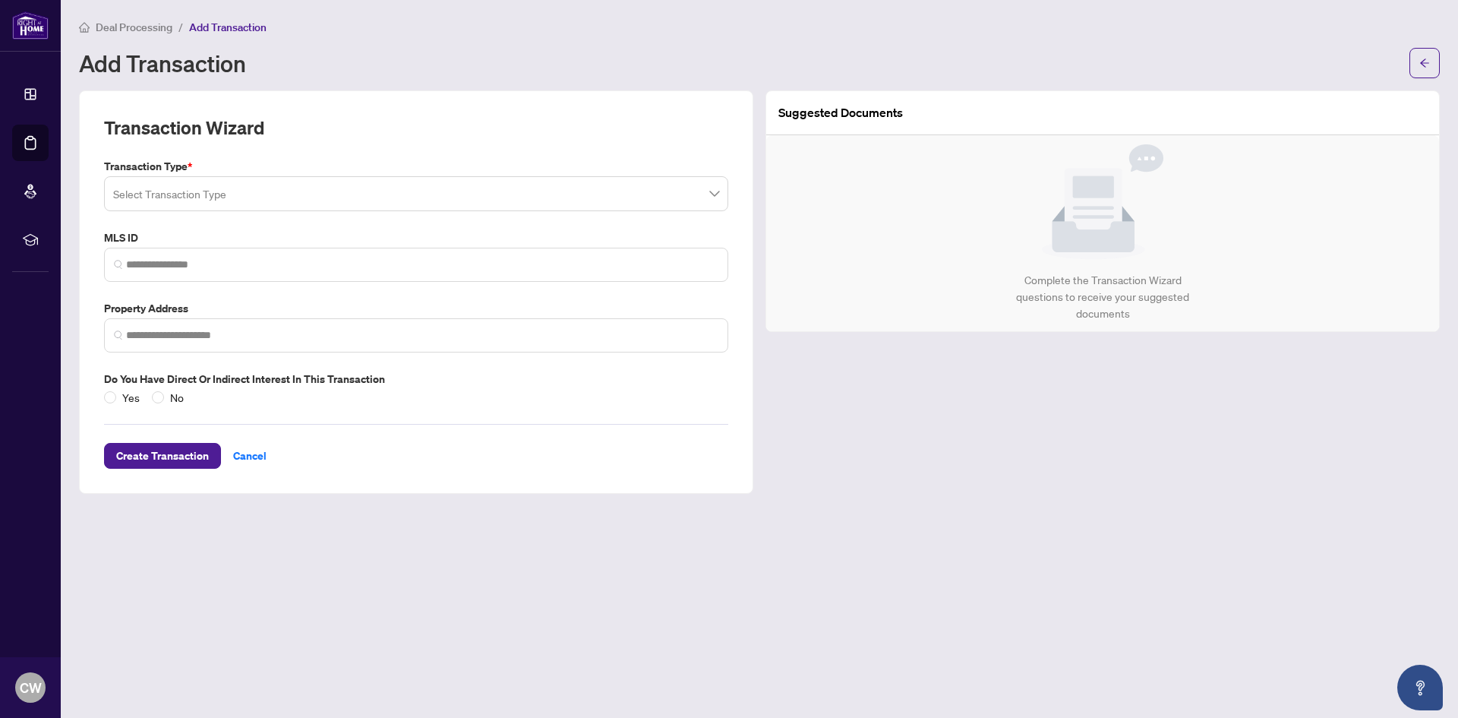
click at [256, 195] on input "search" at bounding box center [409, 195] width 592 height 33
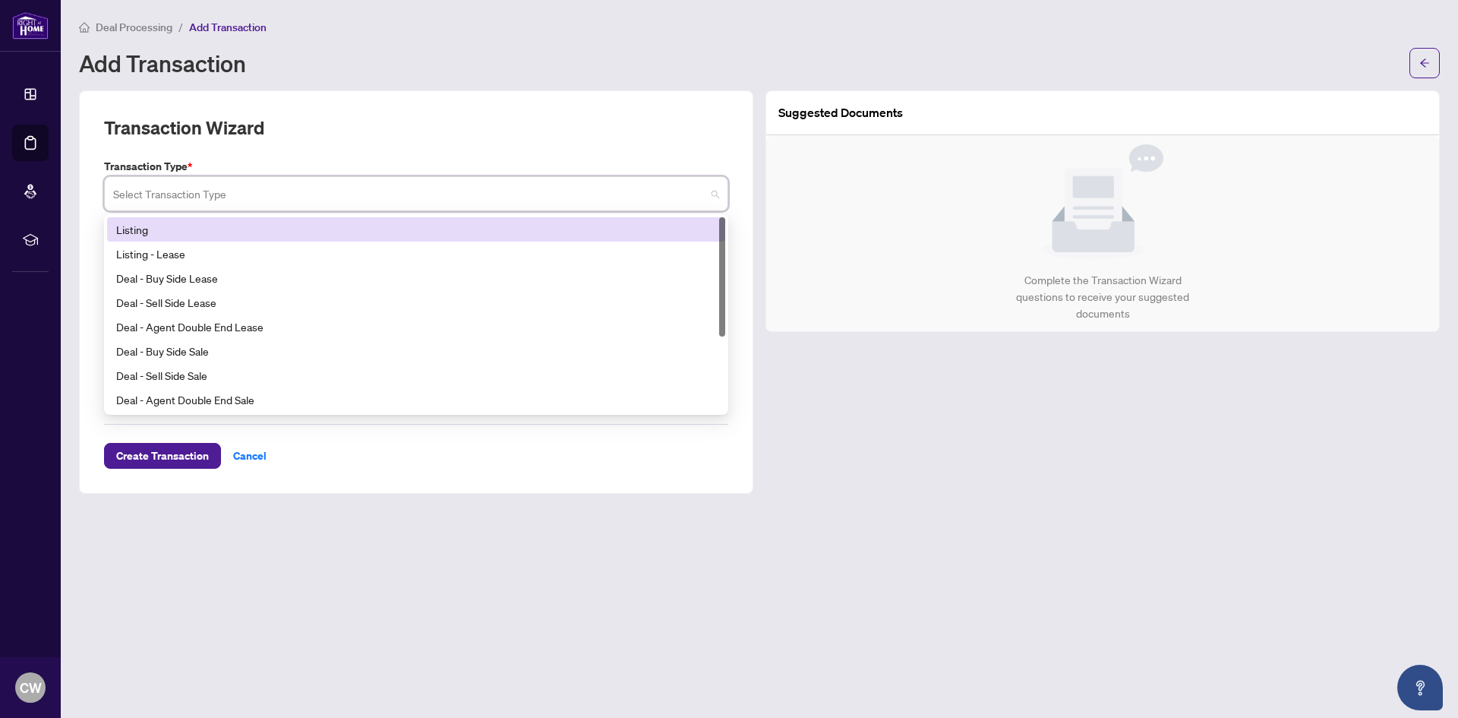
click at [197, 230] on div "Listing" at bounding box center [416, 229] width 600 height 17
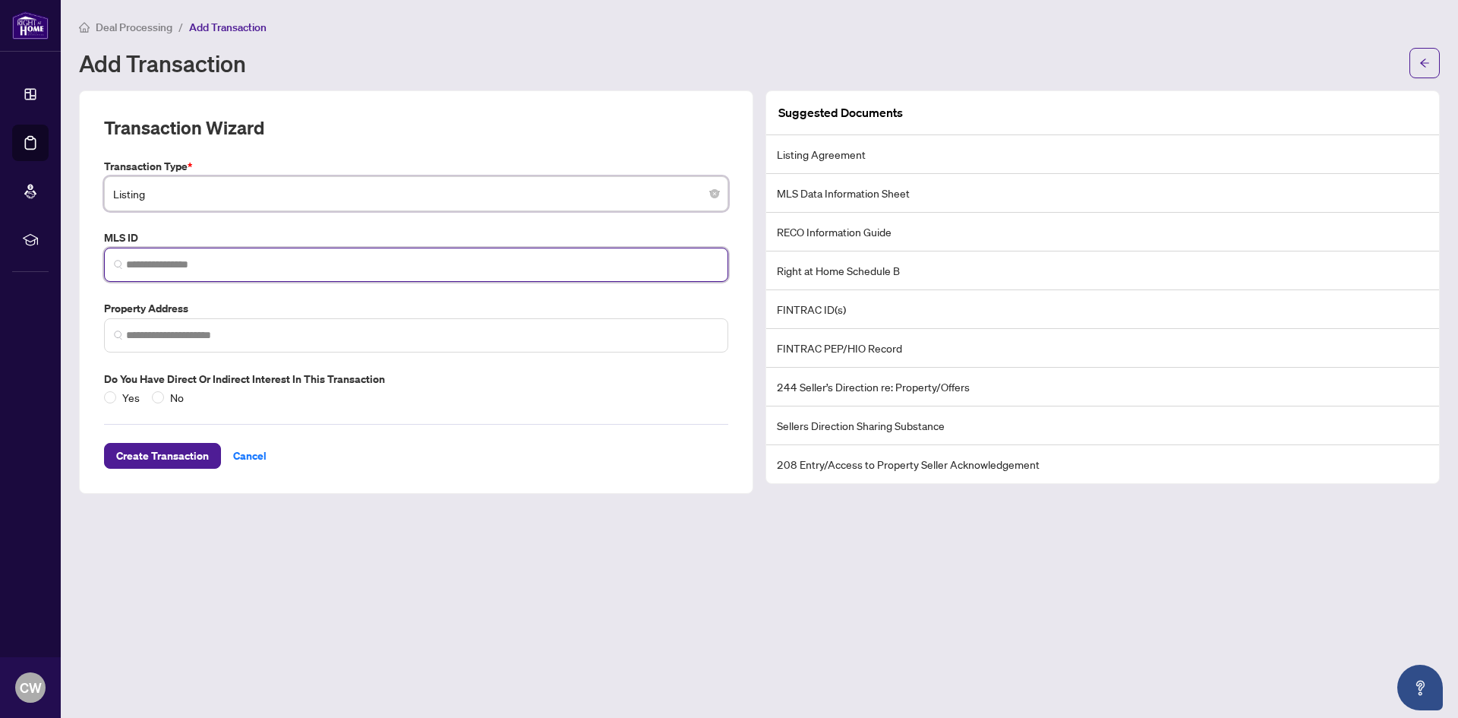
click at [172, 271] on input "search" at bounding box center [422, 265] width 592 height 16
paste input "*********"
type input "*********"
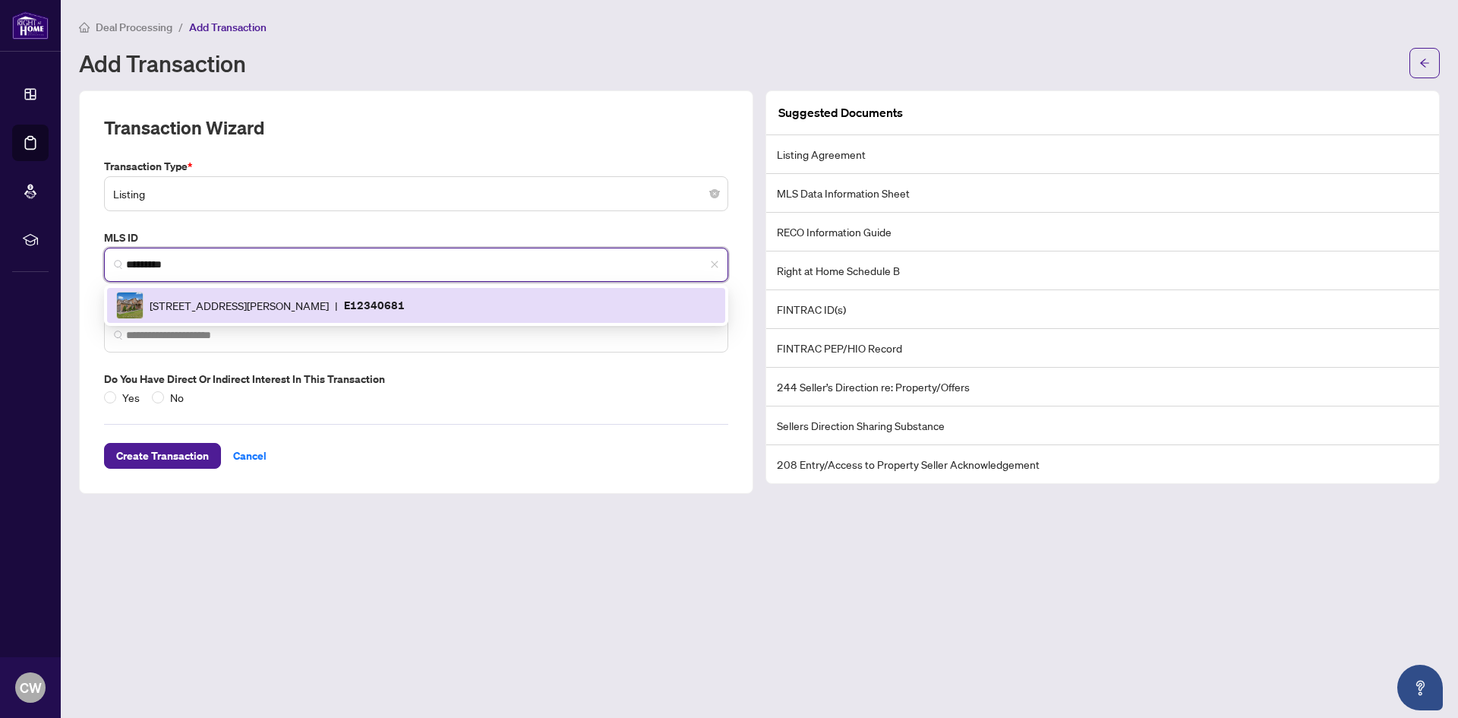
click at [192, 304] on span "[STREET_ADDRESS][PERSON_NAME]" at bounding box center [239, 305] width 179 height 17
type input "**********"
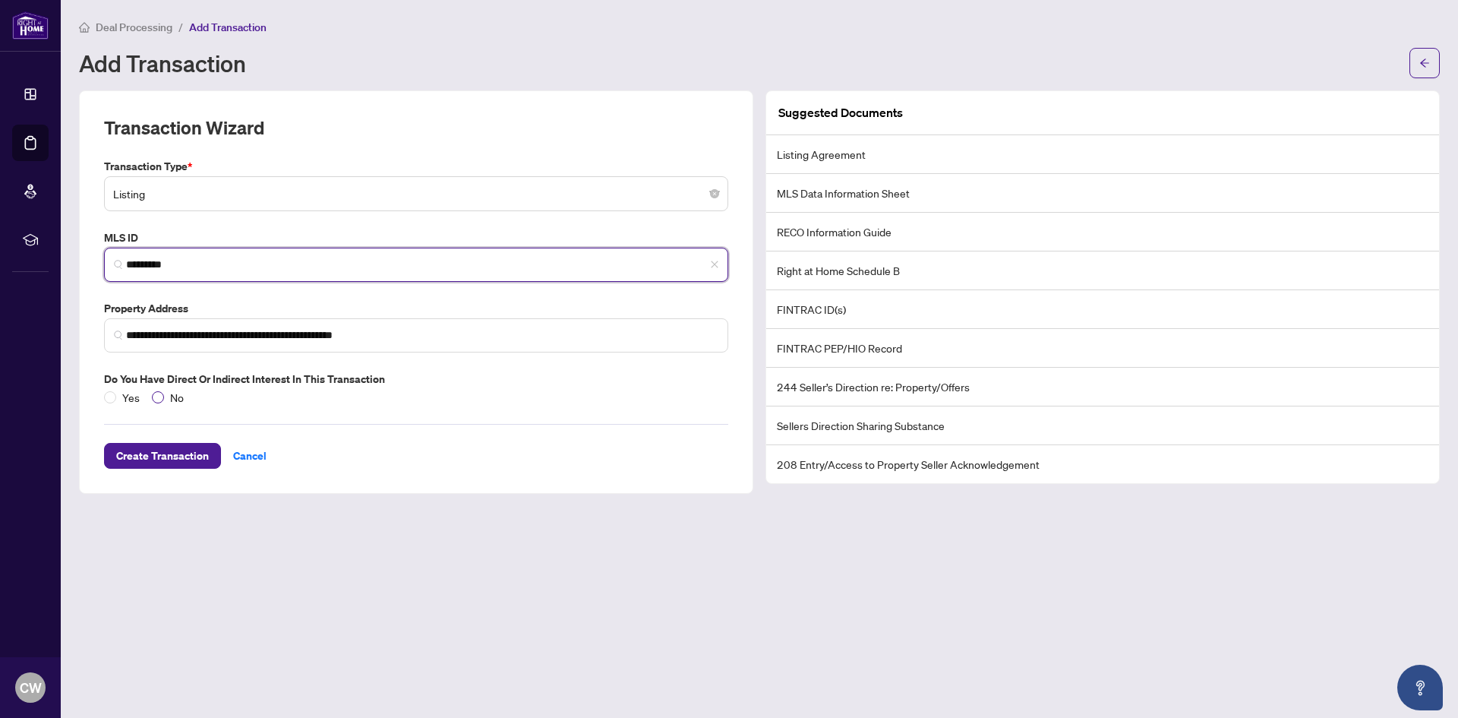
type input "*********"
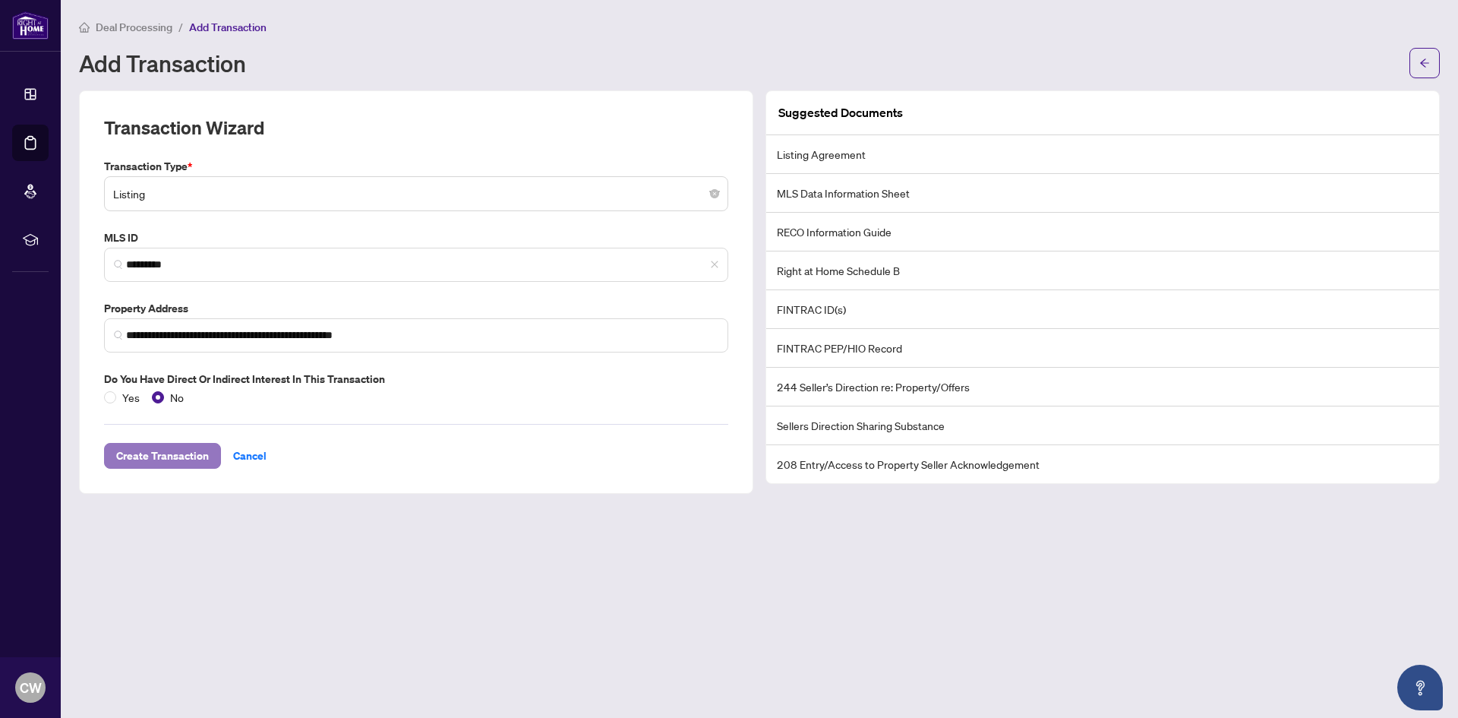
click at [173, 454] on span "Create Transaction" at bounding box center [162, 455] width 93 height 24
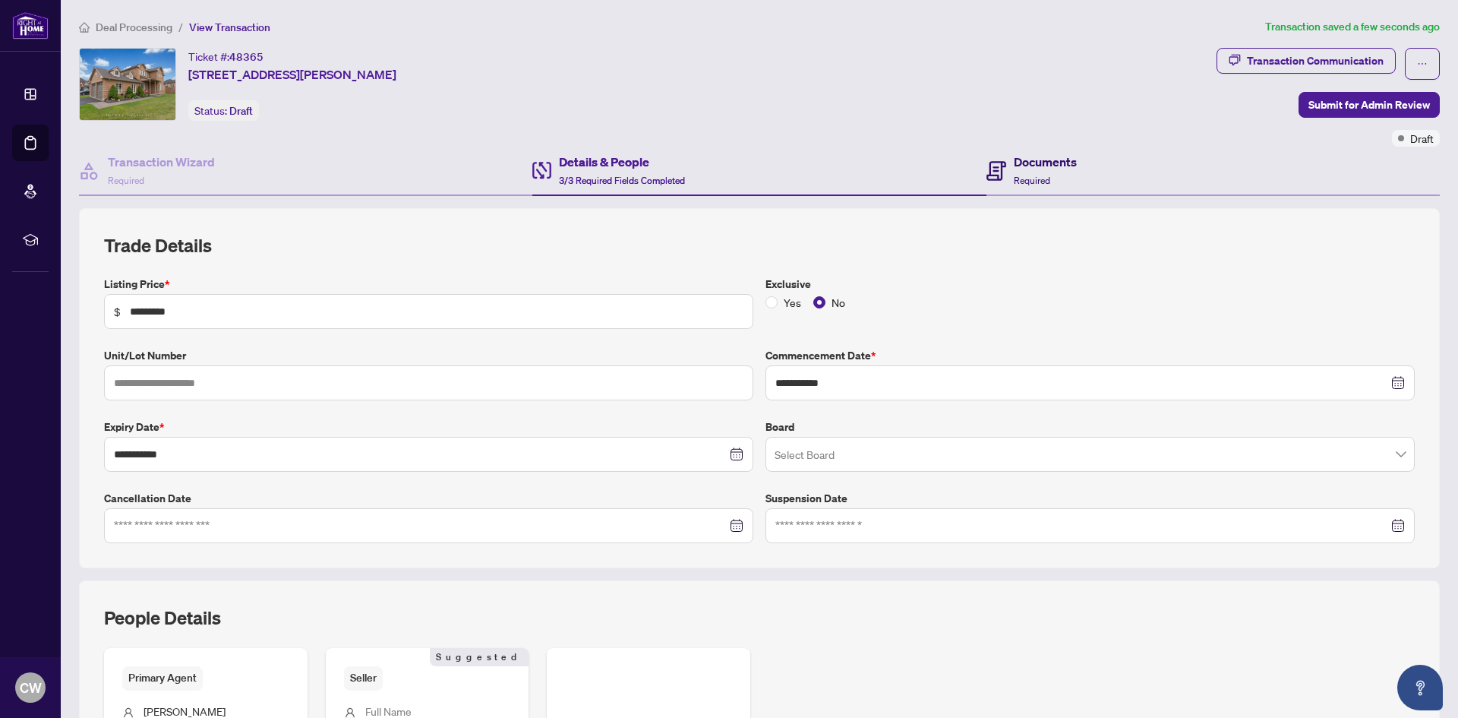
click at [1033, 177] on span "Required" at bounding box center [1032, 180] width 36 height 11
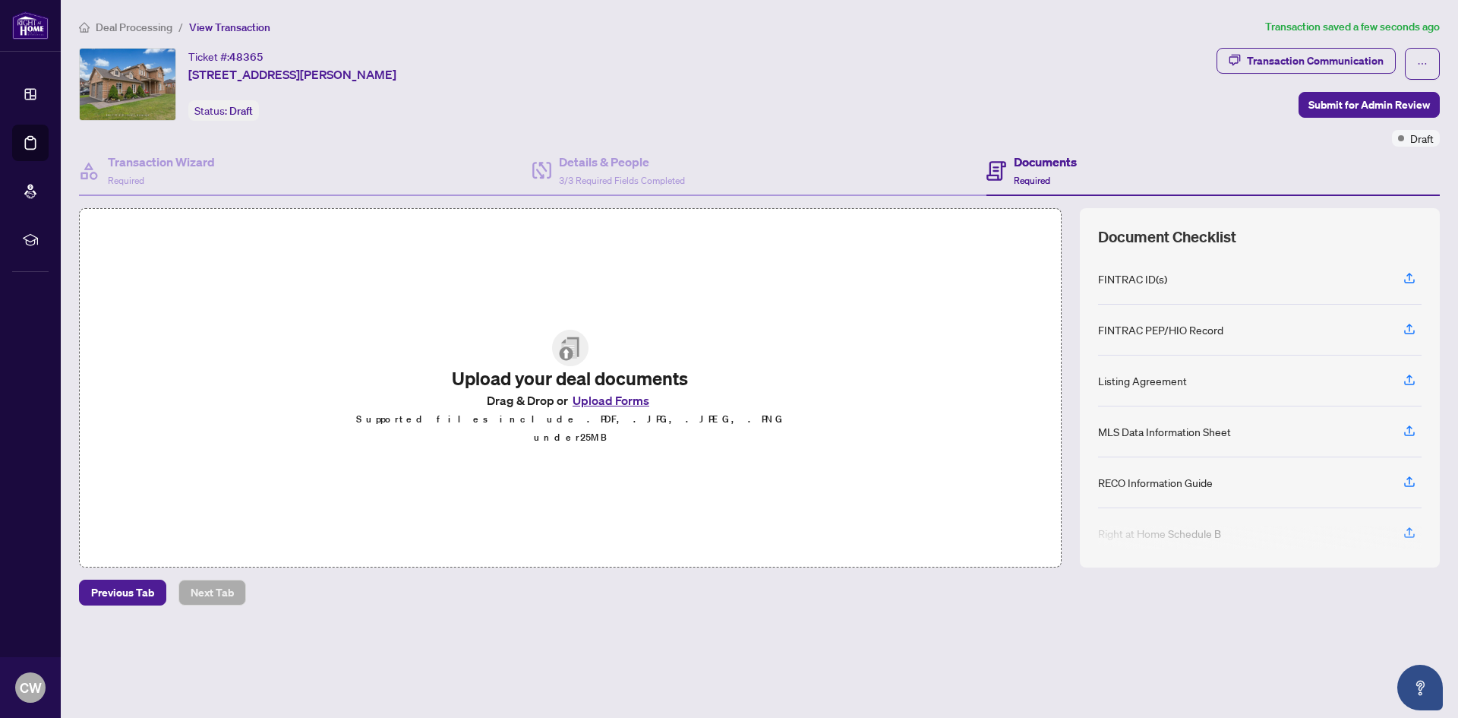
click at [621, 408] on button "Upload Forms" at bounding box center [611, 400] width 86 height 20
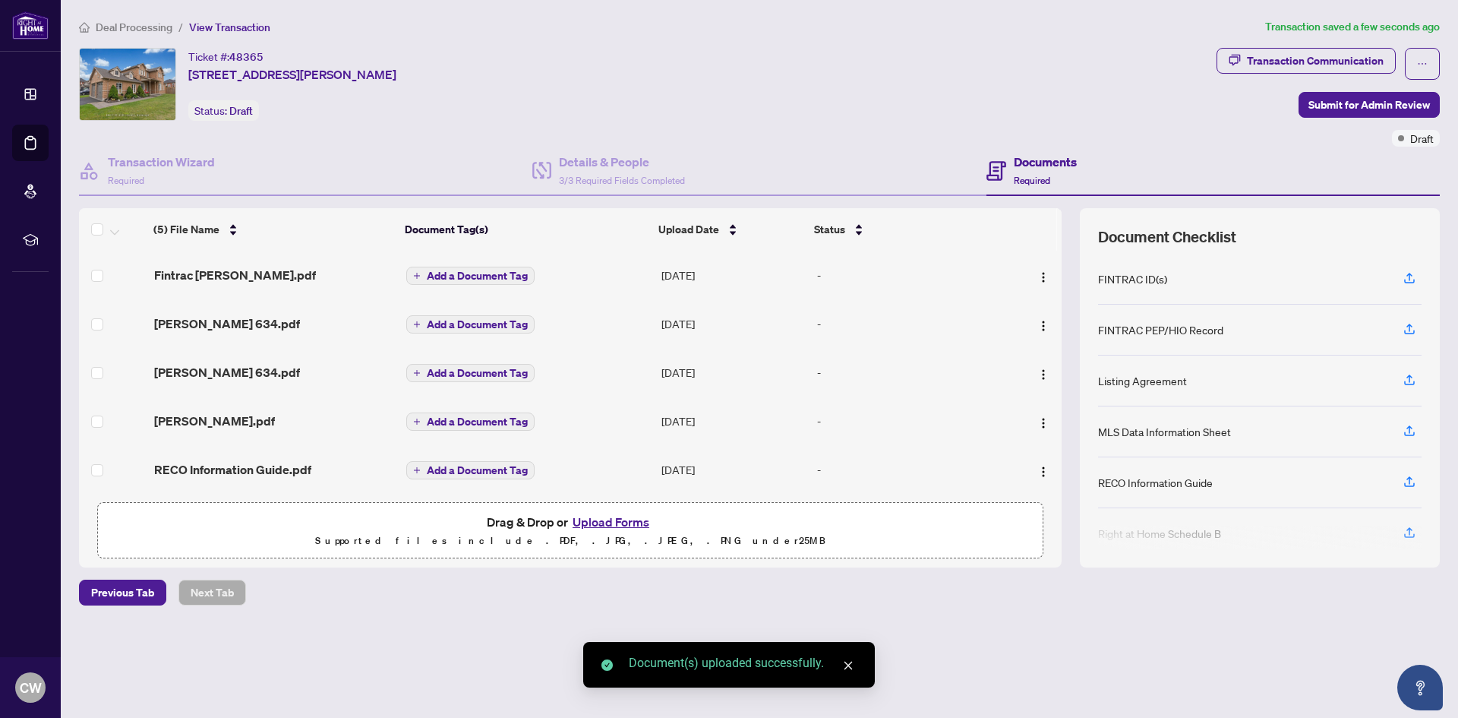
click at [621, 519] on button "Upload Forms" at bounding box center [611, 522] width 86 height 20
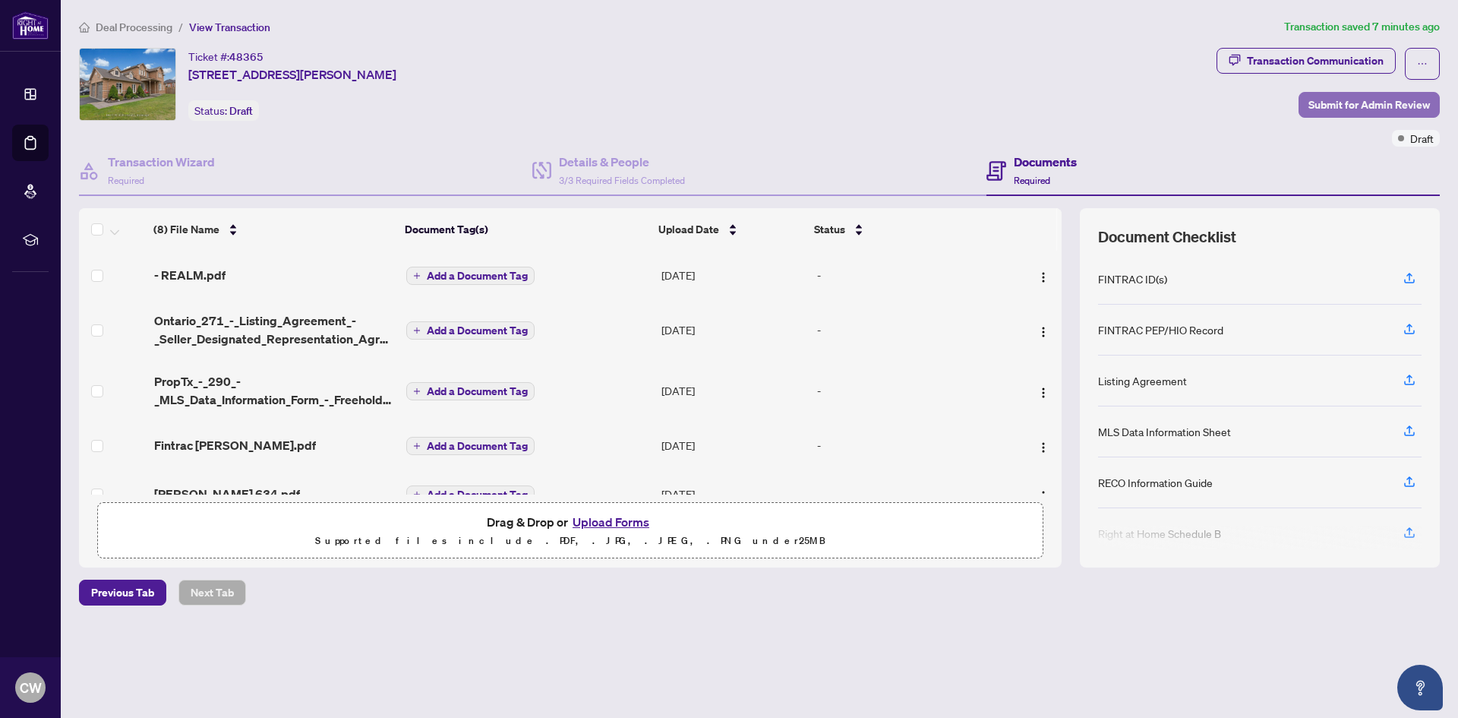
click at [1336, 97] on span "Submit for Admin Review" at bounding box center [1368, 105] width 121 height 24
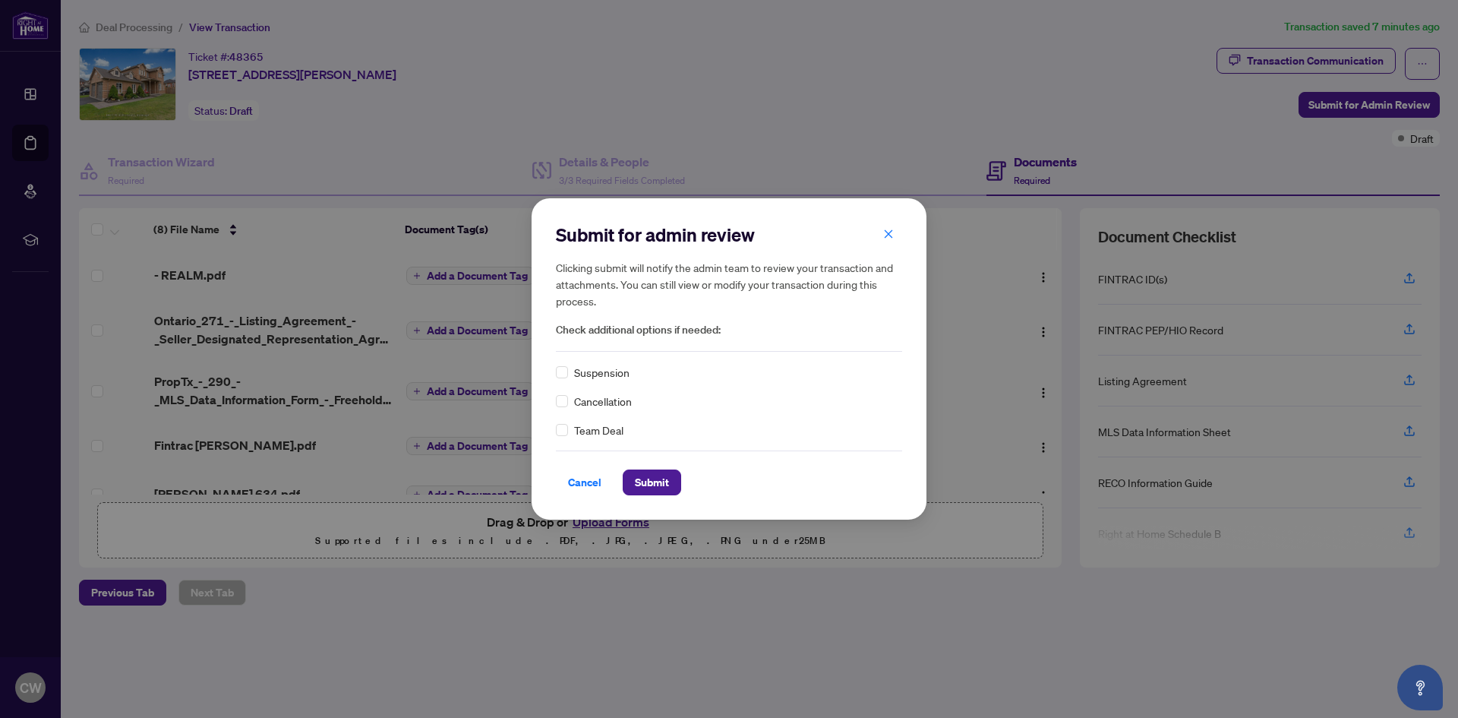
click at [664, 497] on div "Submit for admin review Clicking submit will notify the admin team to review yo…" at bounding box center [729, 358] width 395 height 321
click at [655, 487] on span "Submit" at bounding box center [652, 482] width 34 height 24
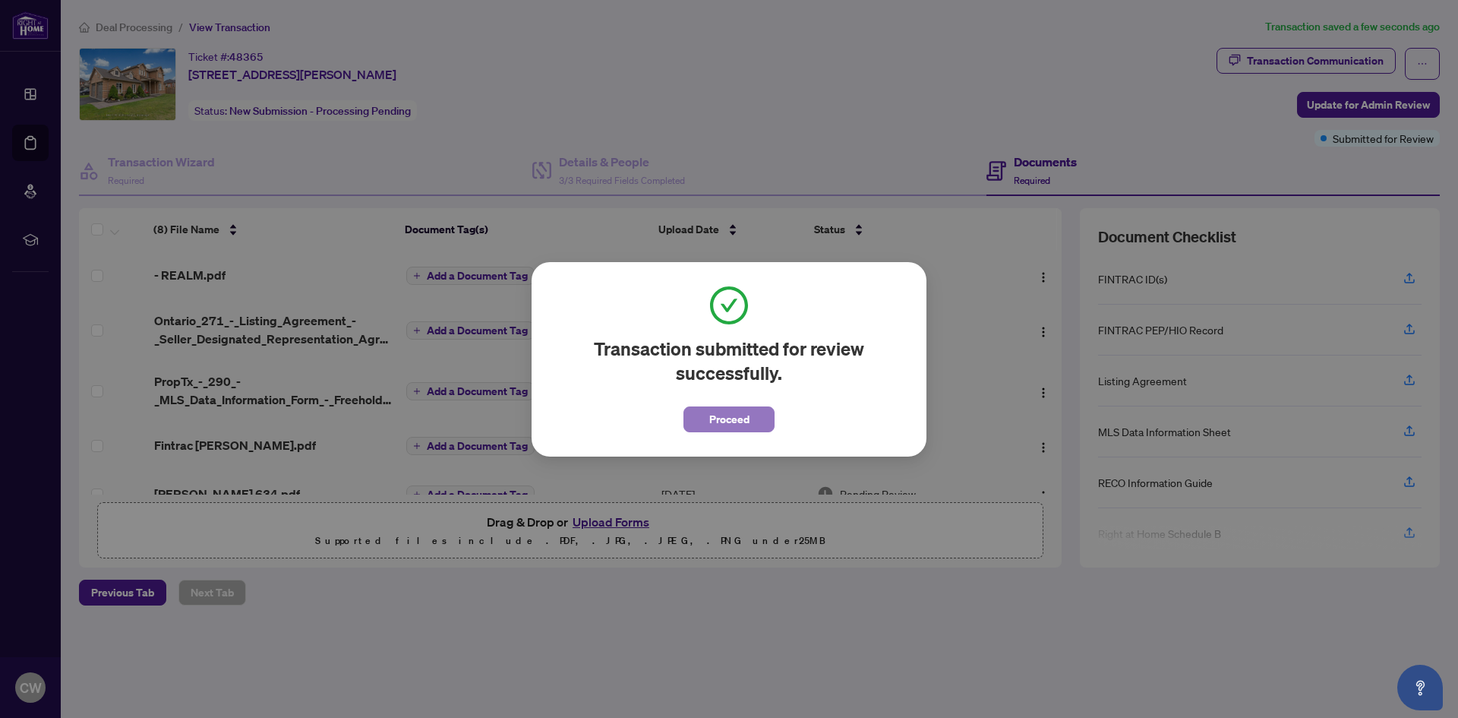
click at [747, 424] on span "Proceed" at bounding box center [729, 419] width 40 height 24
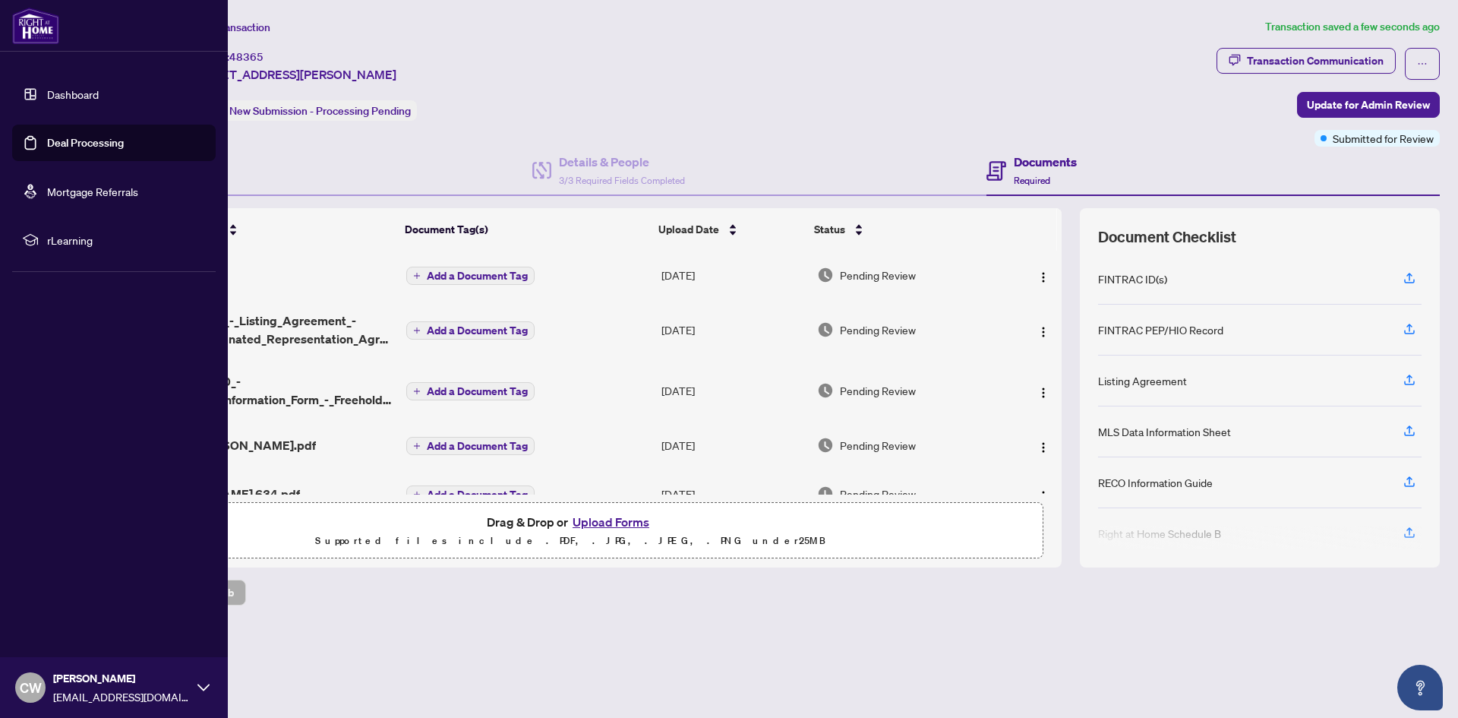
drag, startPoint x: 50, startPoint y: 137, endPoint x: 93, endPoint y: 140, distance: 42.7
click at [51, 137] on link "Deal Processing" at bounding box center [85, 143] width 77 height 14
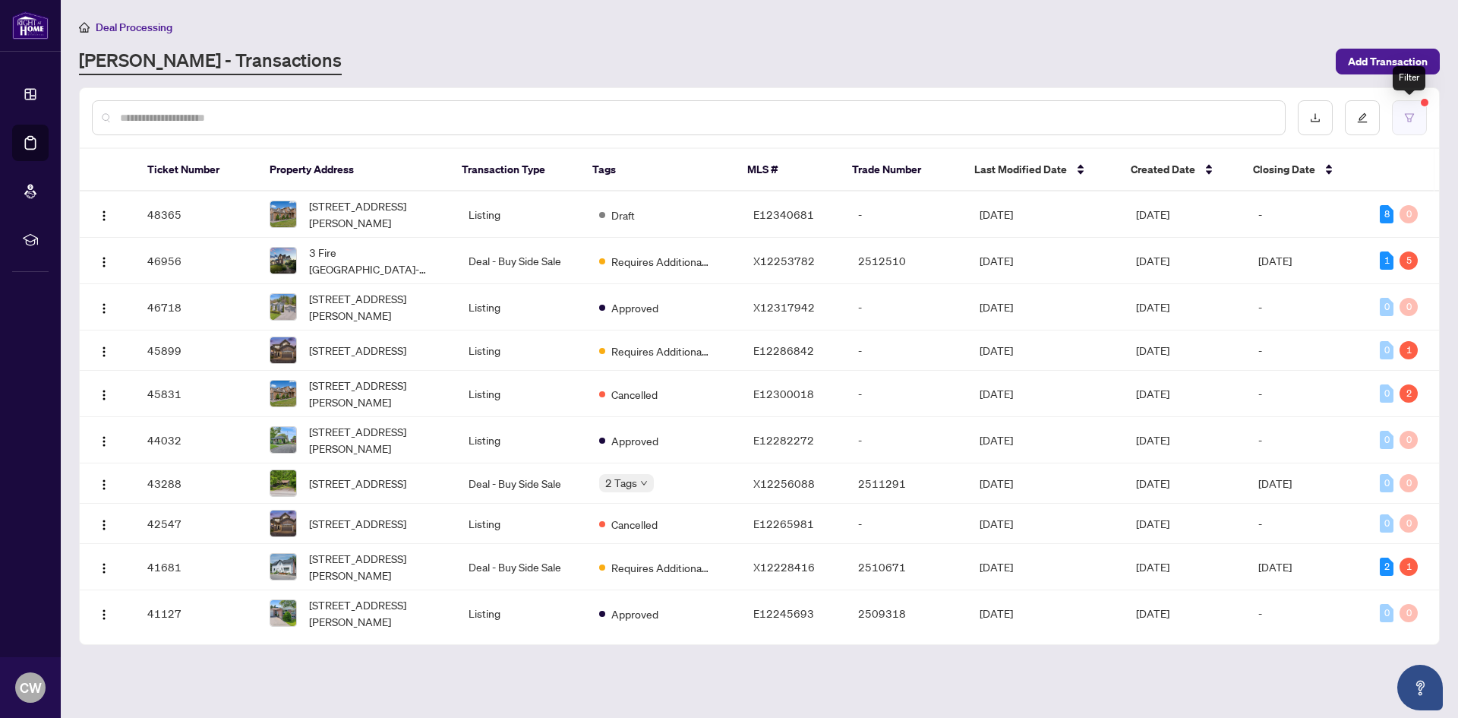
click at [1415, 115] on button "button" at bounding box center [1409, 117] width 35 height 35
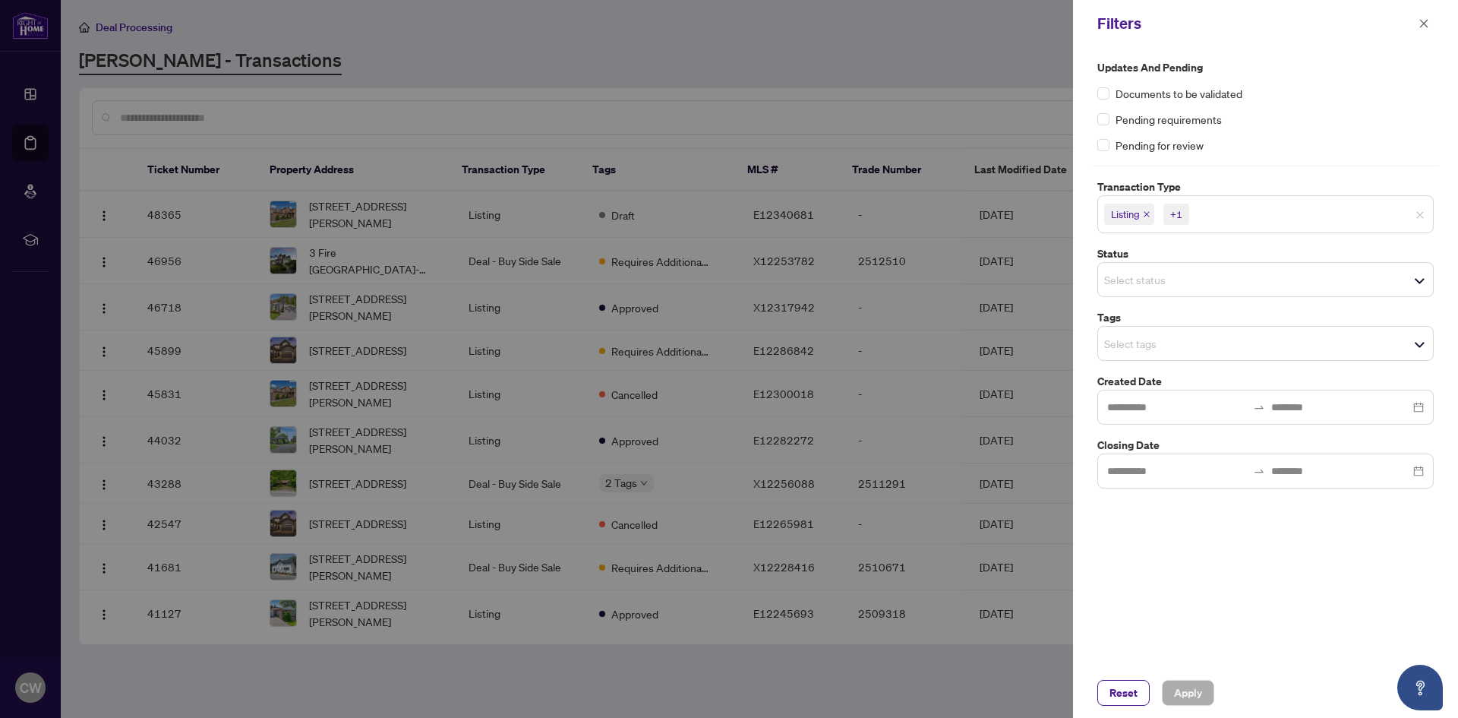
click at [1147, 213] on icon "close" at bounding box center [1147, 214] width 8 height 8
click at [1188, 683] on span "Apply" at bounding box center [1188, 692] width 28 height 24
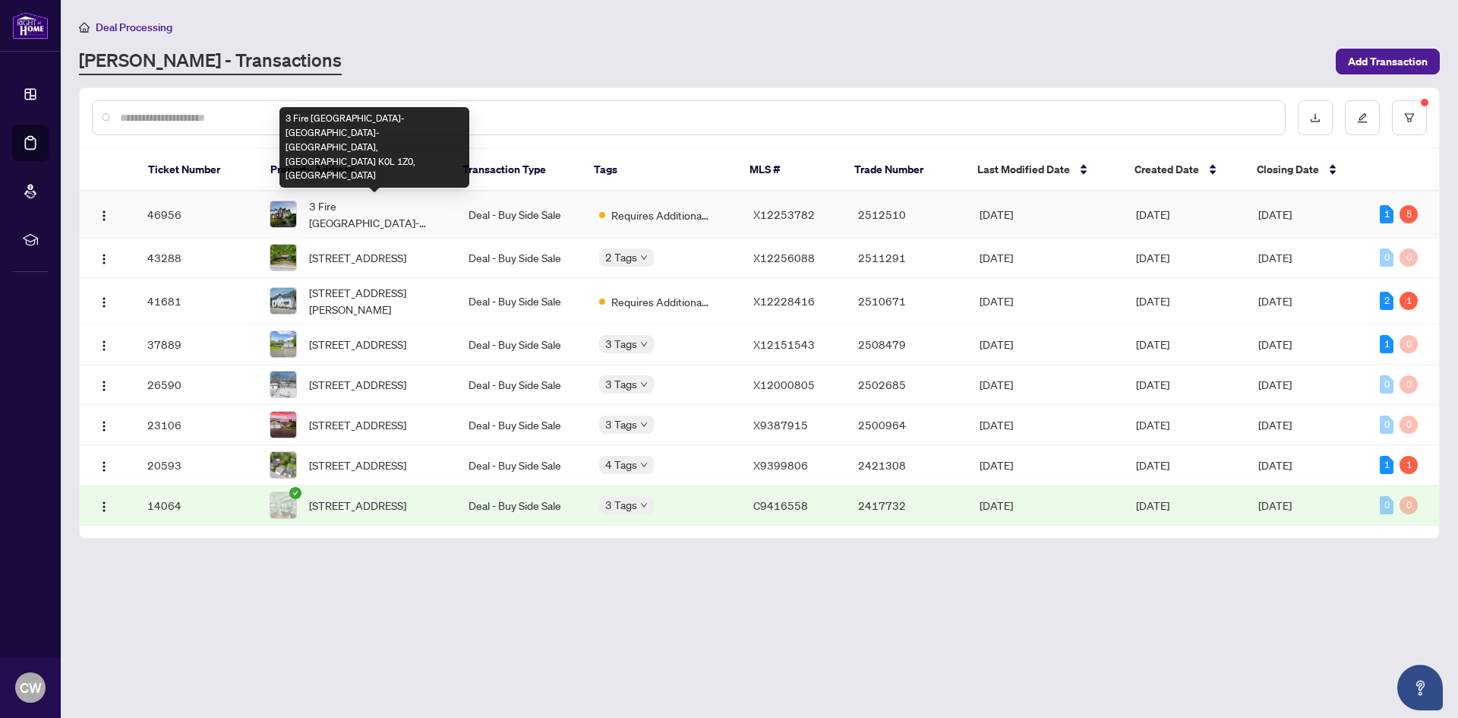
click at [377, 206] on span "3 Fire [GEOGRAPHIC_DATA]-[GEOGRAPHIC_DATA]-[GEOGRAPHIC_DATA], [GEOGRAPHIC_DATA]…" at bounding box center [376, 213] width 135 height 33
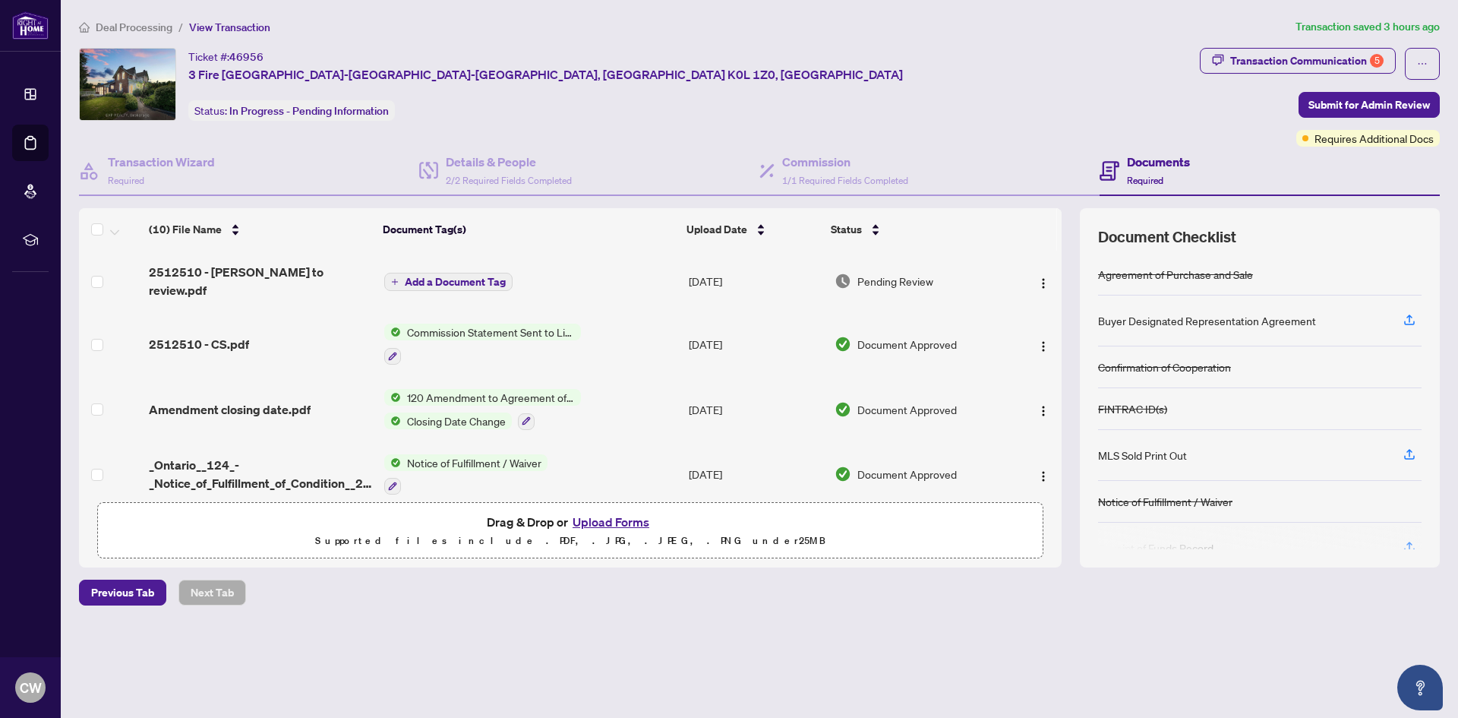
click at [604, 517] on button "Upload Forms" at bounding box center [611, 522] width 86 height 20
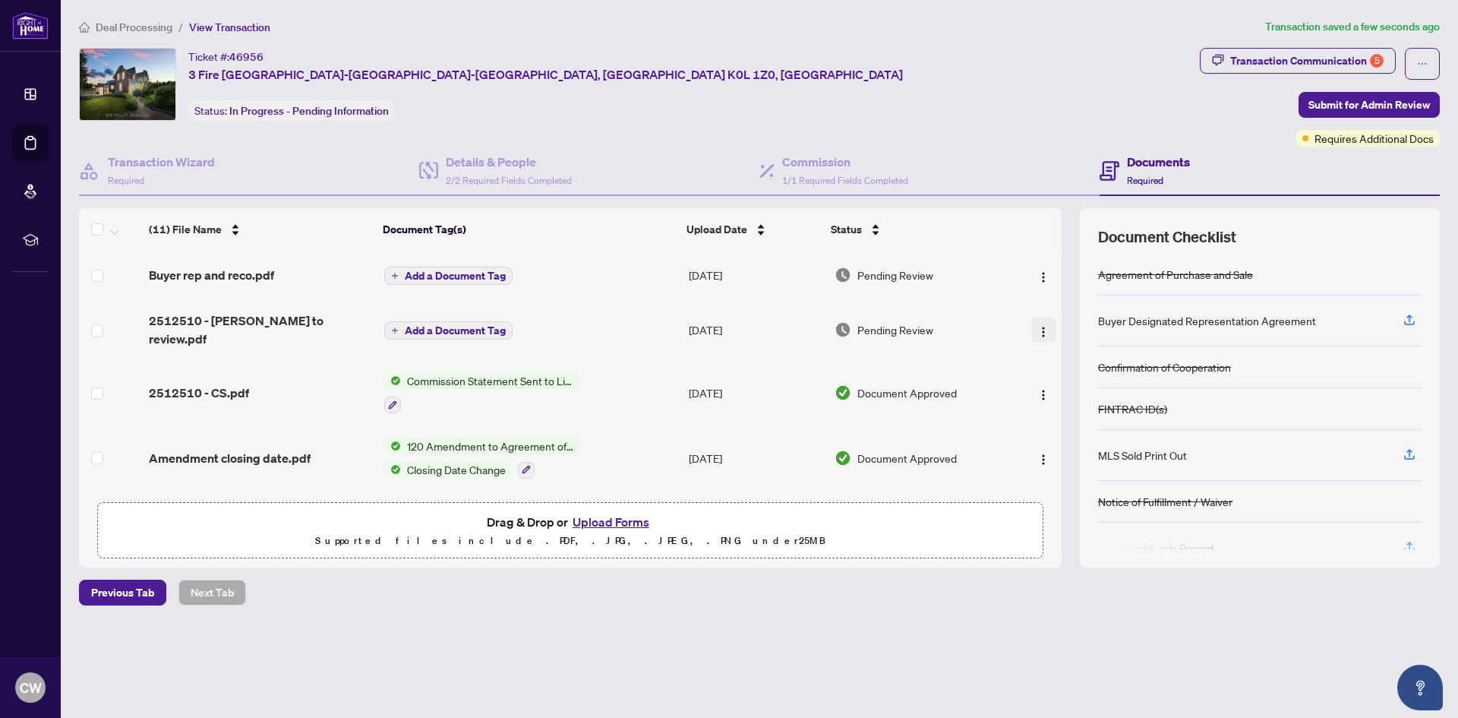
click at [1043, 326] on img "button" at bounding box center [1043, 332] width 12 height 12
click at [1059, 399] on span "Download" at bounding box center [1111, 401] width 145 height 17
